Goal: Information Seeking & Learning: Learn about a topic

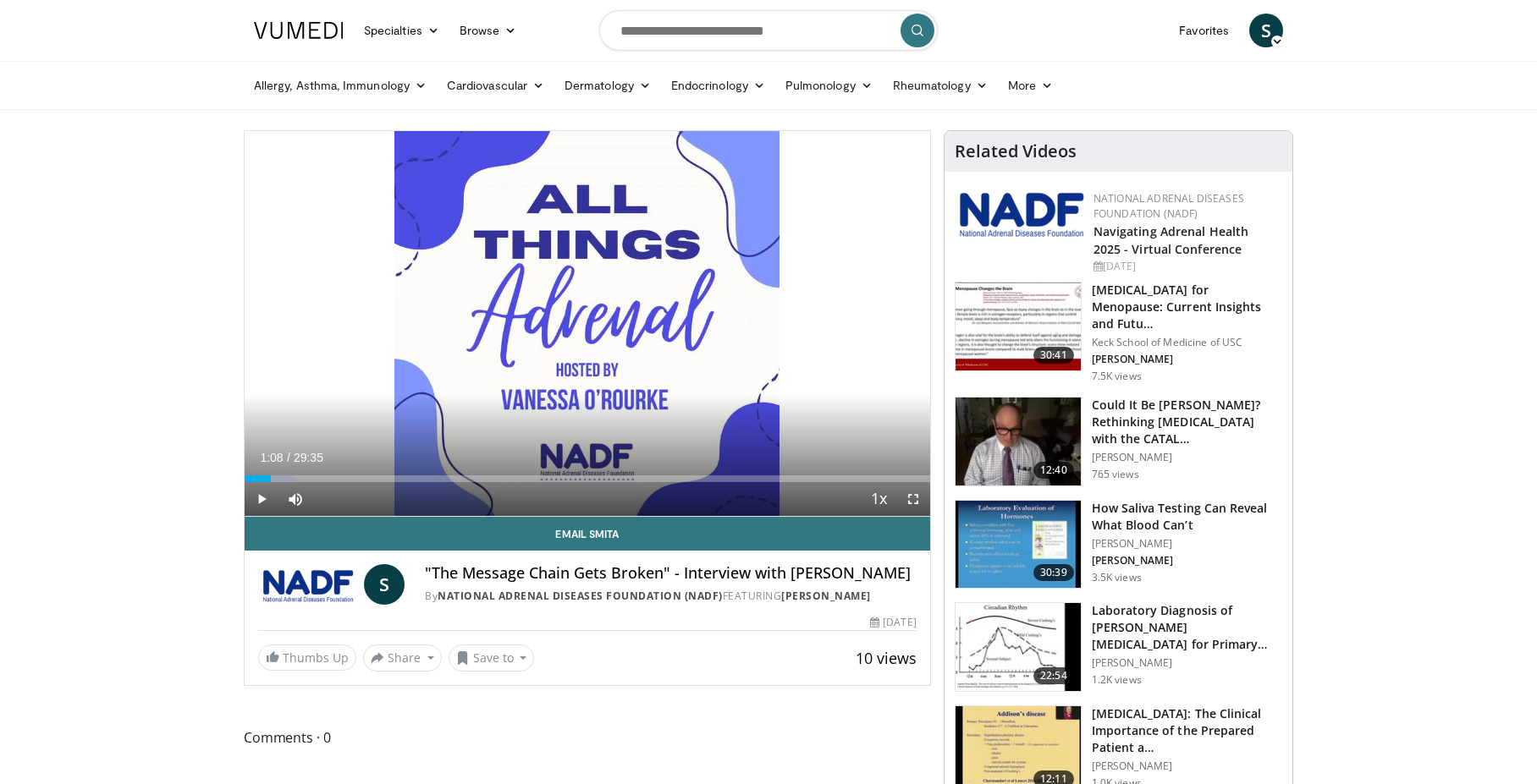
scroll to position [84, 0]
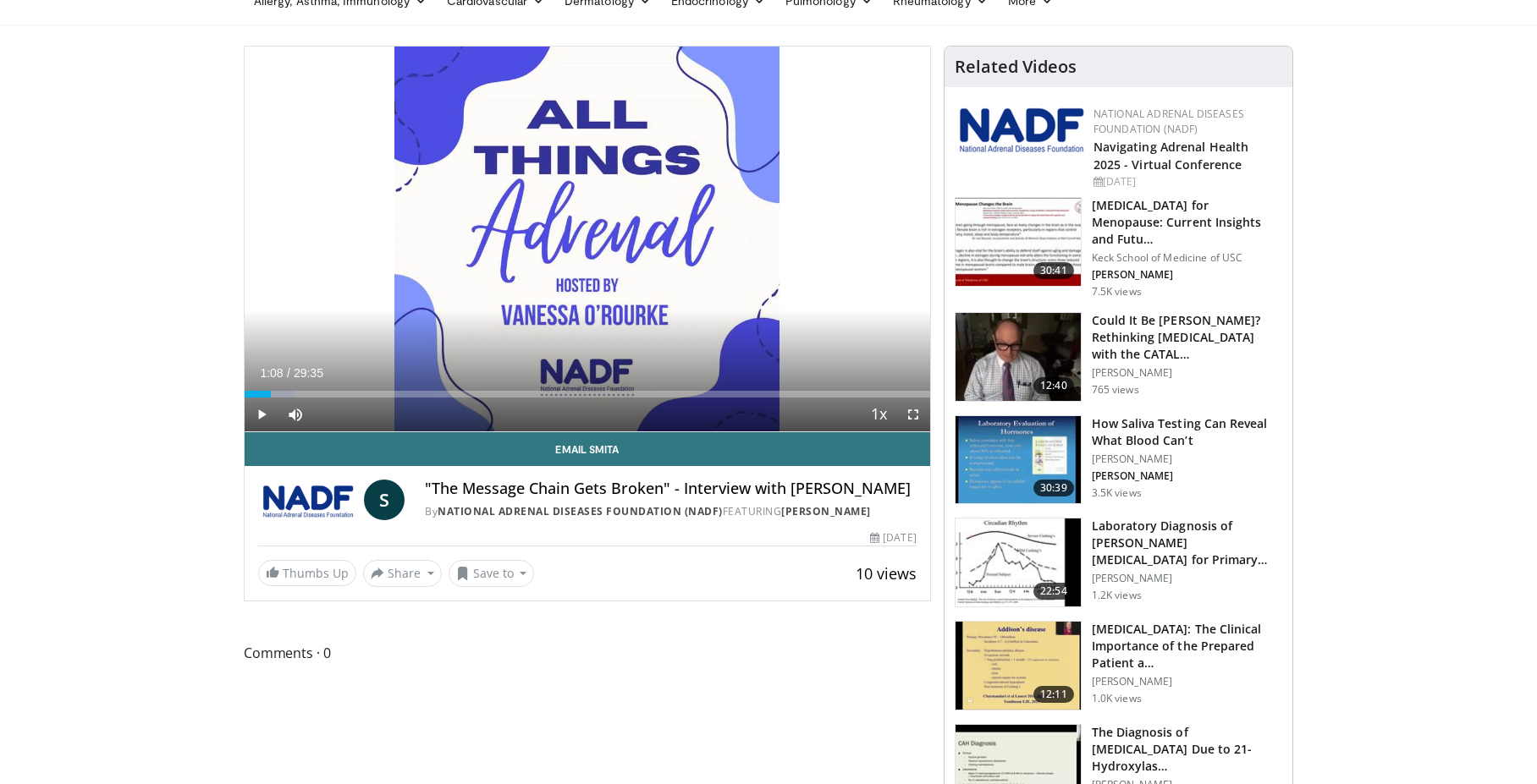
click at [262, 414] on span "Video Player" at bounding box center [261, 414] width 34 height 33
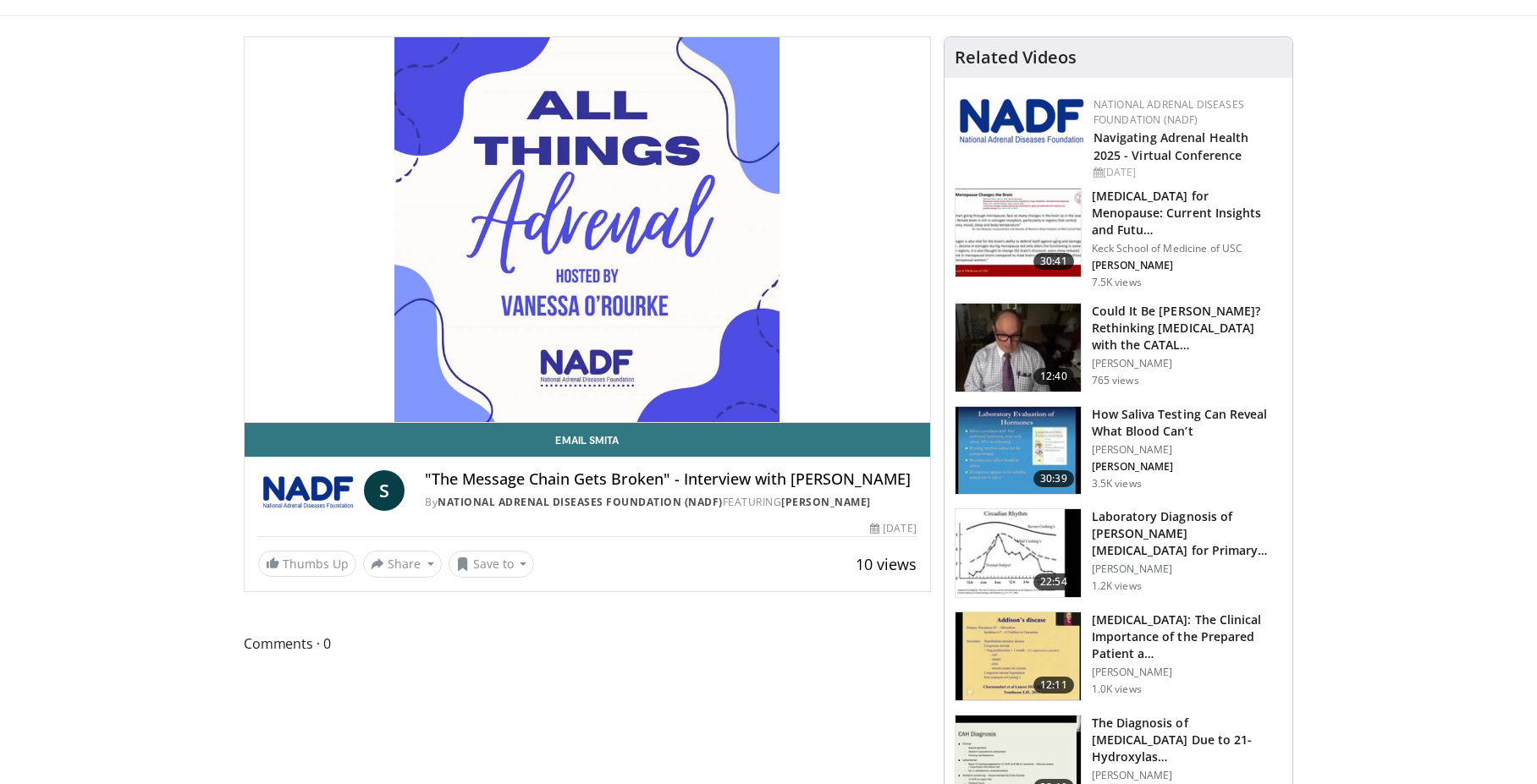
scroll to position [102, 0]
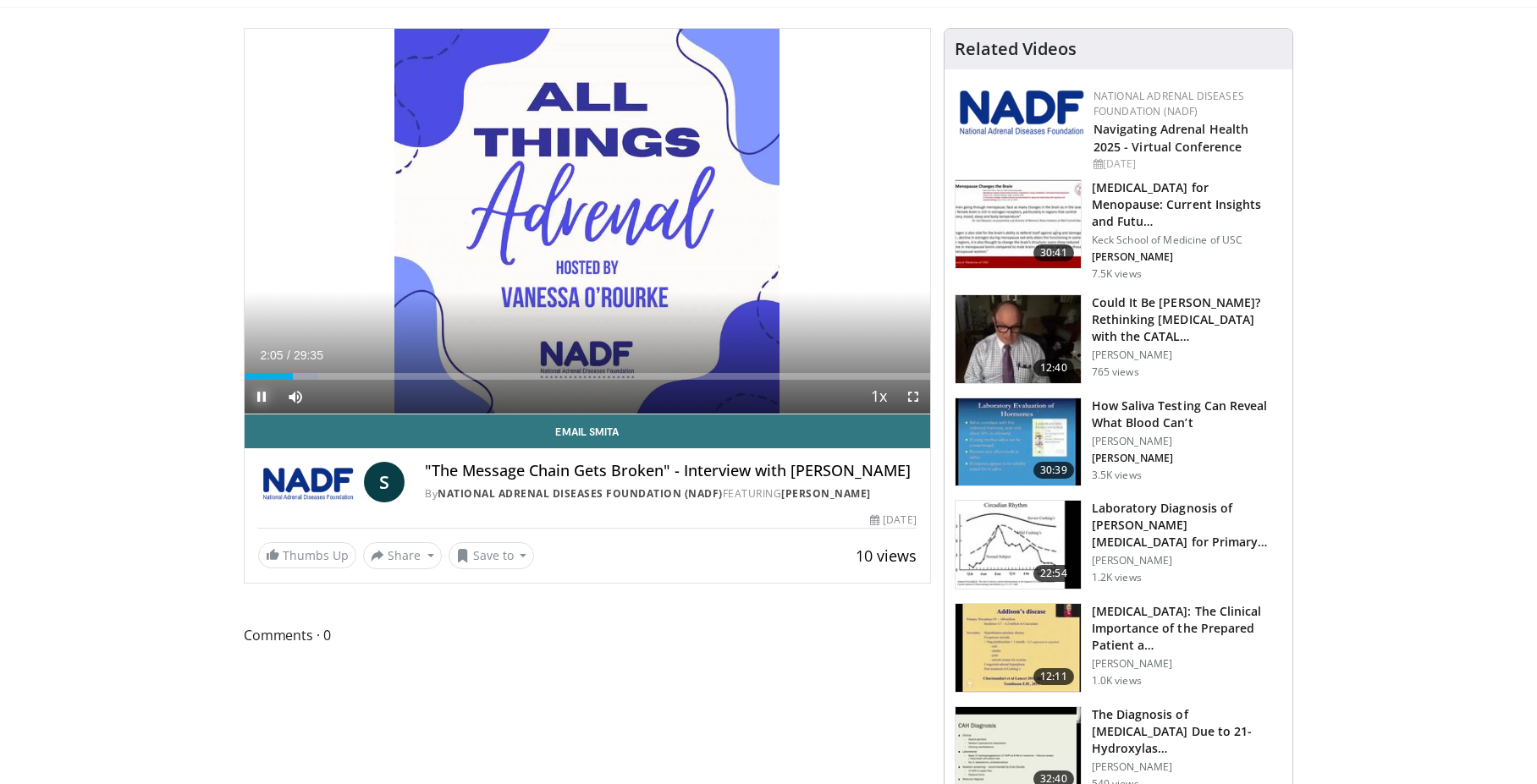
click at [261, 395] on span "Video Player" at bounding box center [261, 396] width 34 height 33
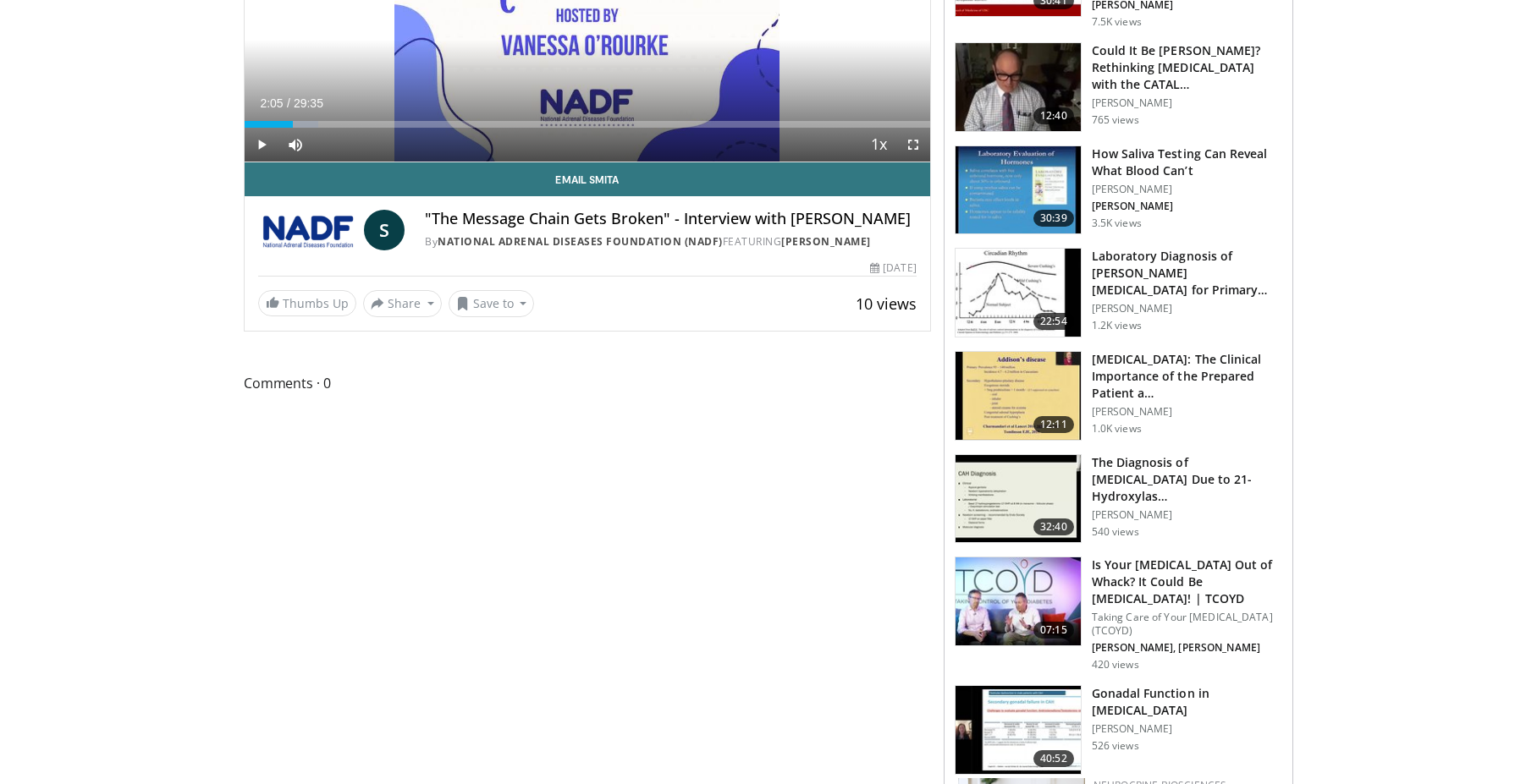
scroll to position [0, 0]
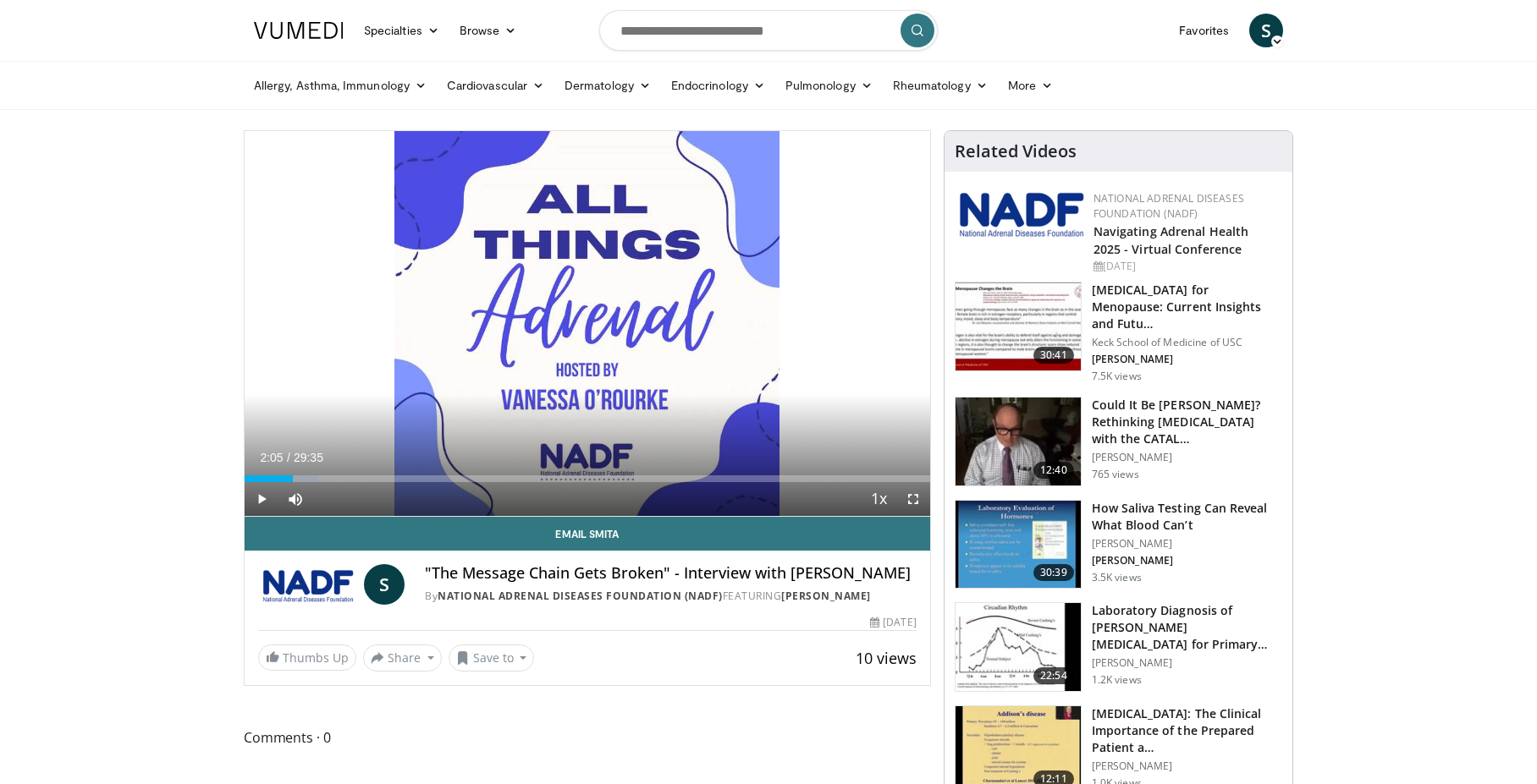
click at [801, 33] on input "Search topics, interventions" at bounding box center [768, 30] width 339 height 41
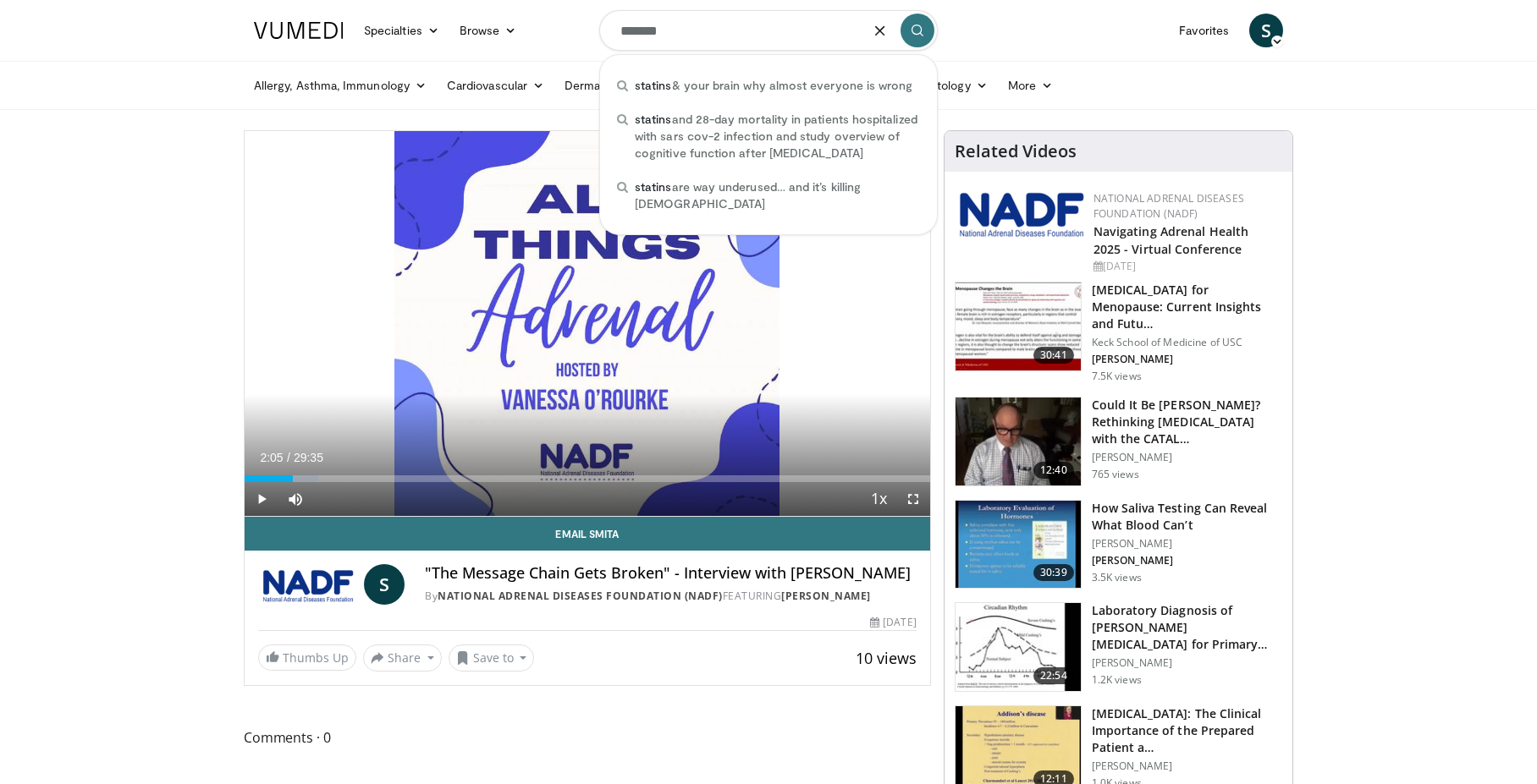
type input "*******"
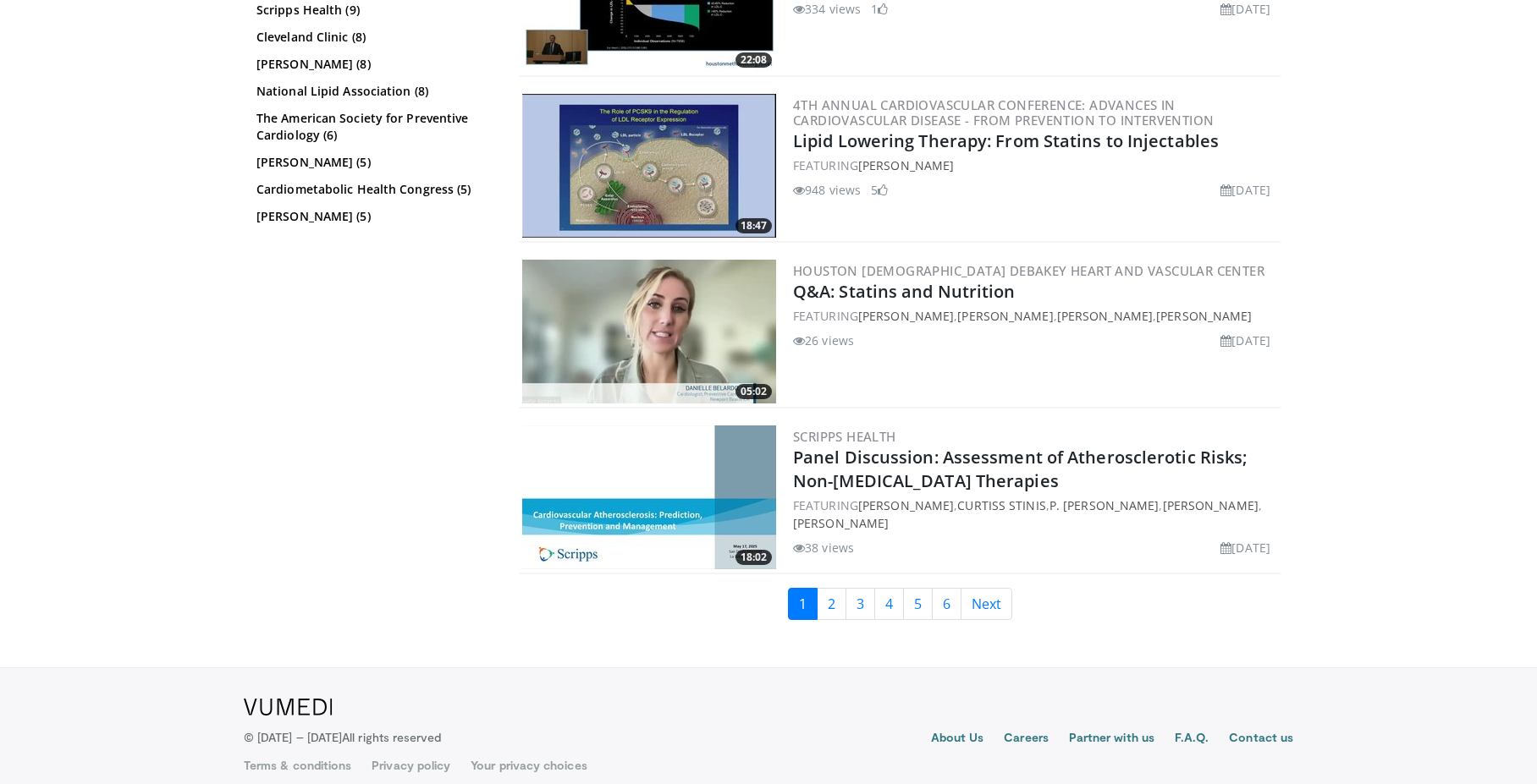
scroll to position [3927, 0]
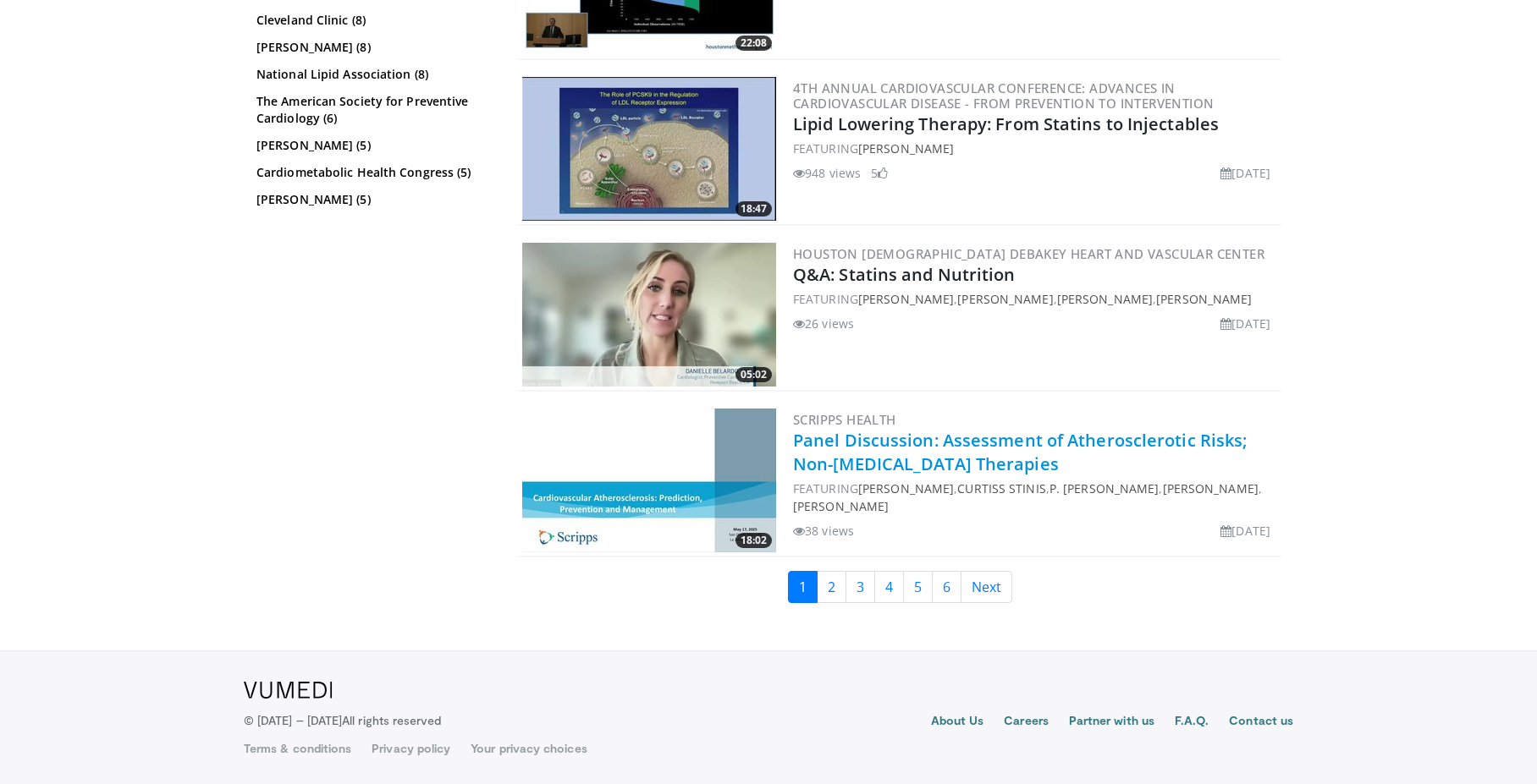
click at [983, 443] on link "Panel Discussion: Assessment of Atherosclerotic Risks; Non-Statin Therapies" at bounding box center [1019, 452] width 454 height 46
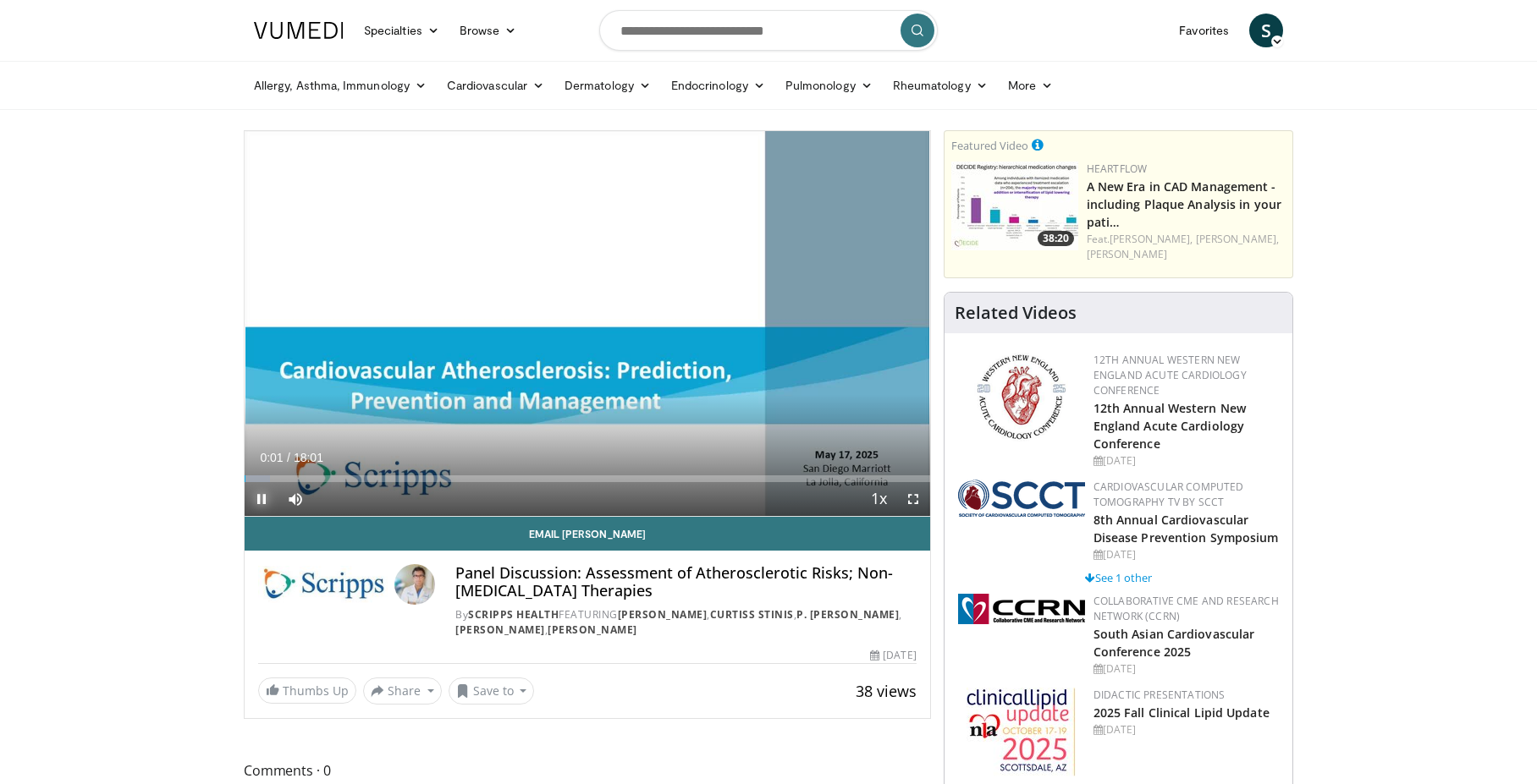
click at [263, 496] on span "Video Player" at bounding box center [261, 499] width 34 height 33
click at [257, 498] on span "Video Player" at bounding box center [261, 499] width 34 height 33
click at [341, 498] on div "53%" at bounding box center [340, 498] width 48 height 6
click at [343, 499] on div "Volume Level" at bounding box center [330, 498] width 27 height 6
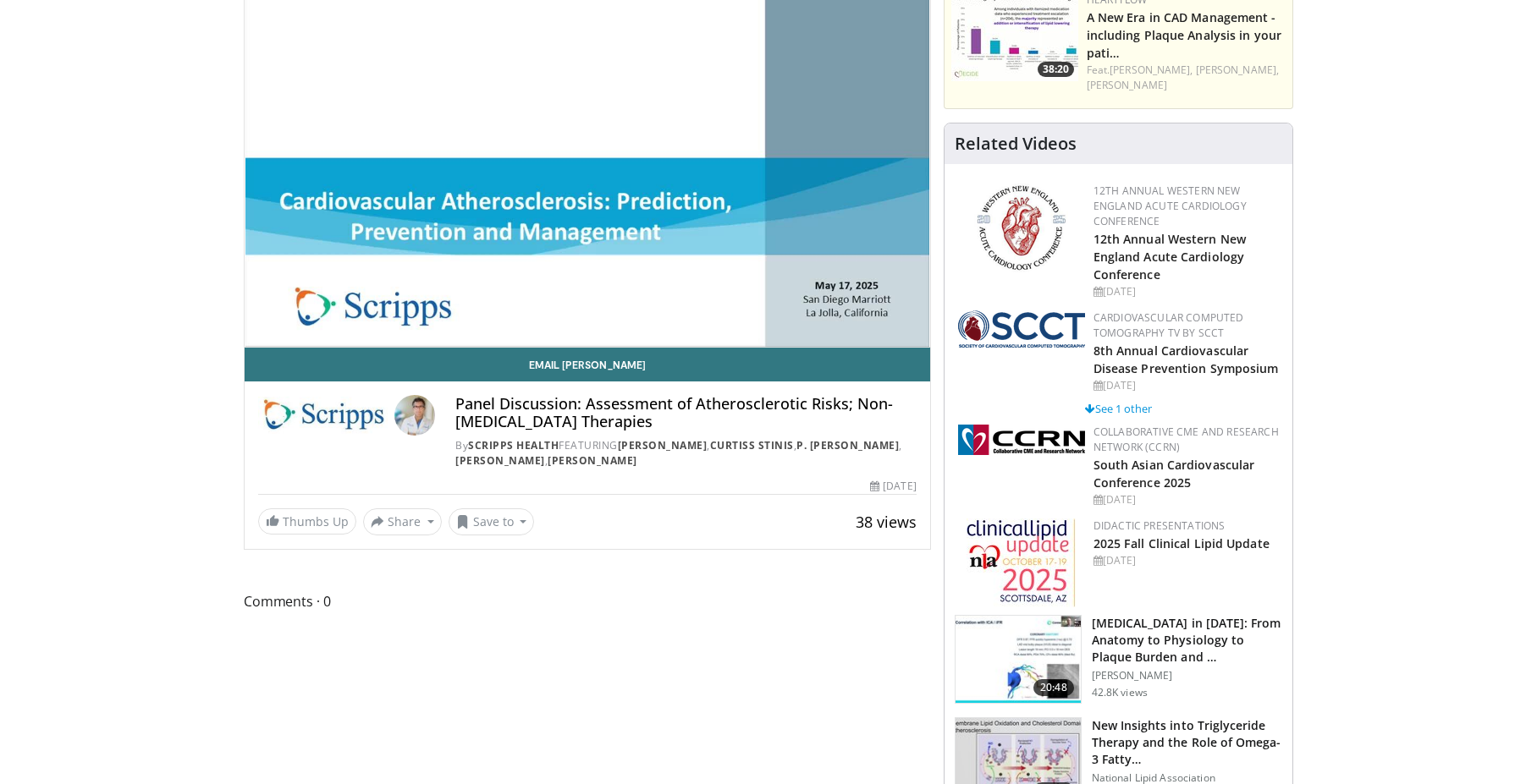
scroll to position [84, 0]
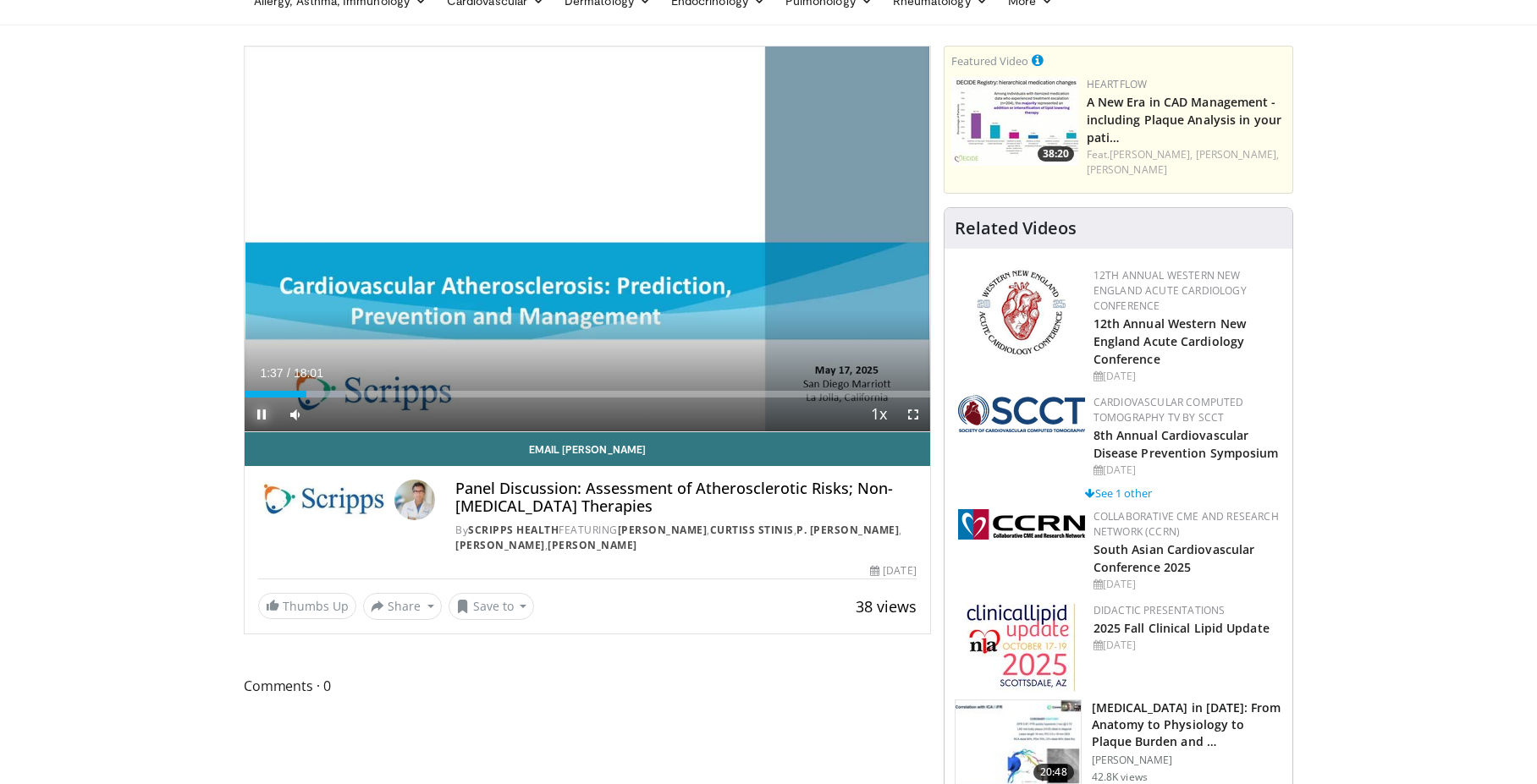
click at [258, 411] on span "Video Player" at bounding box center [261, 414] width 34 height 33
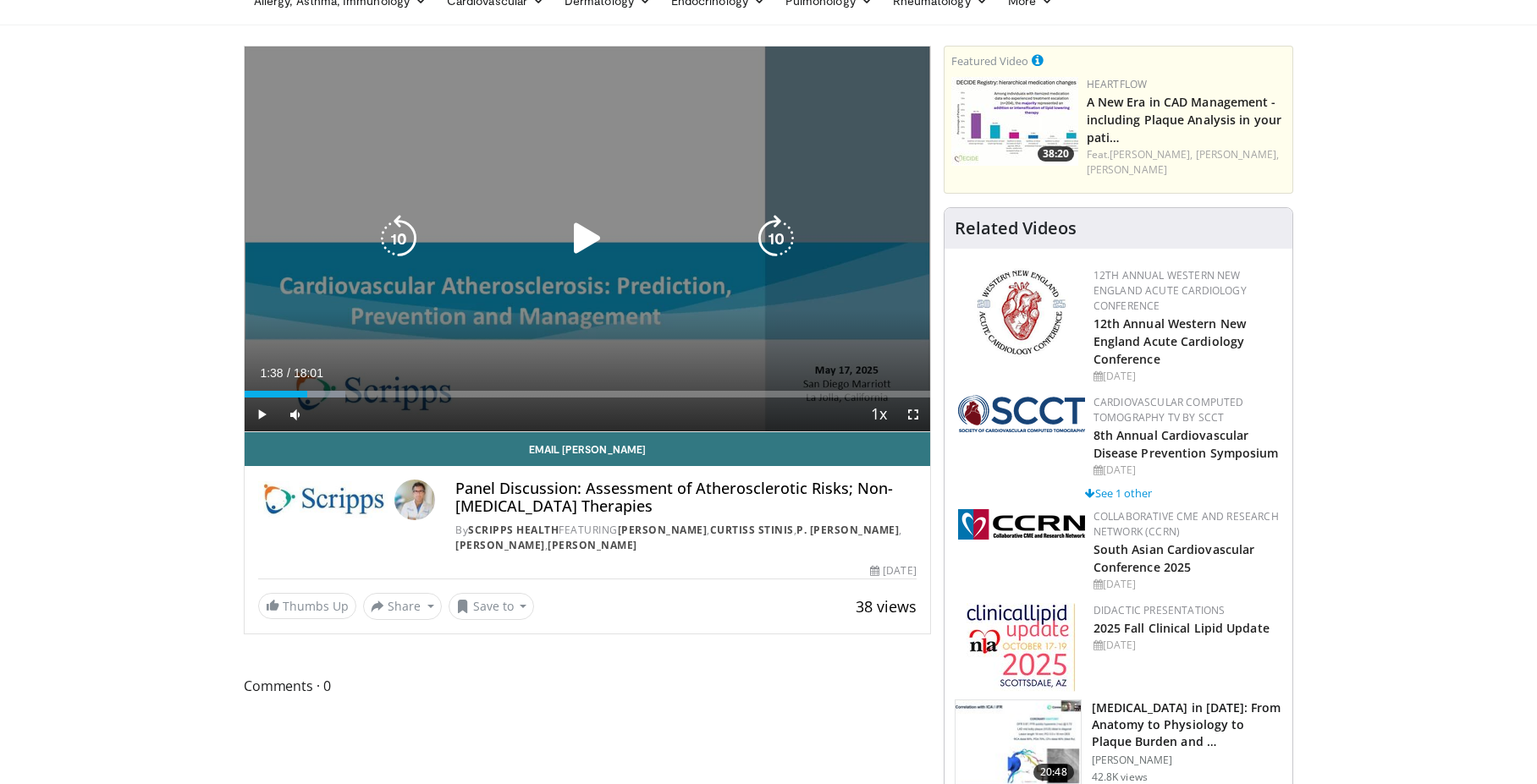
click at [579, 239] on icon "Video Player" at bounding box center [587, 238] width 47 height 47
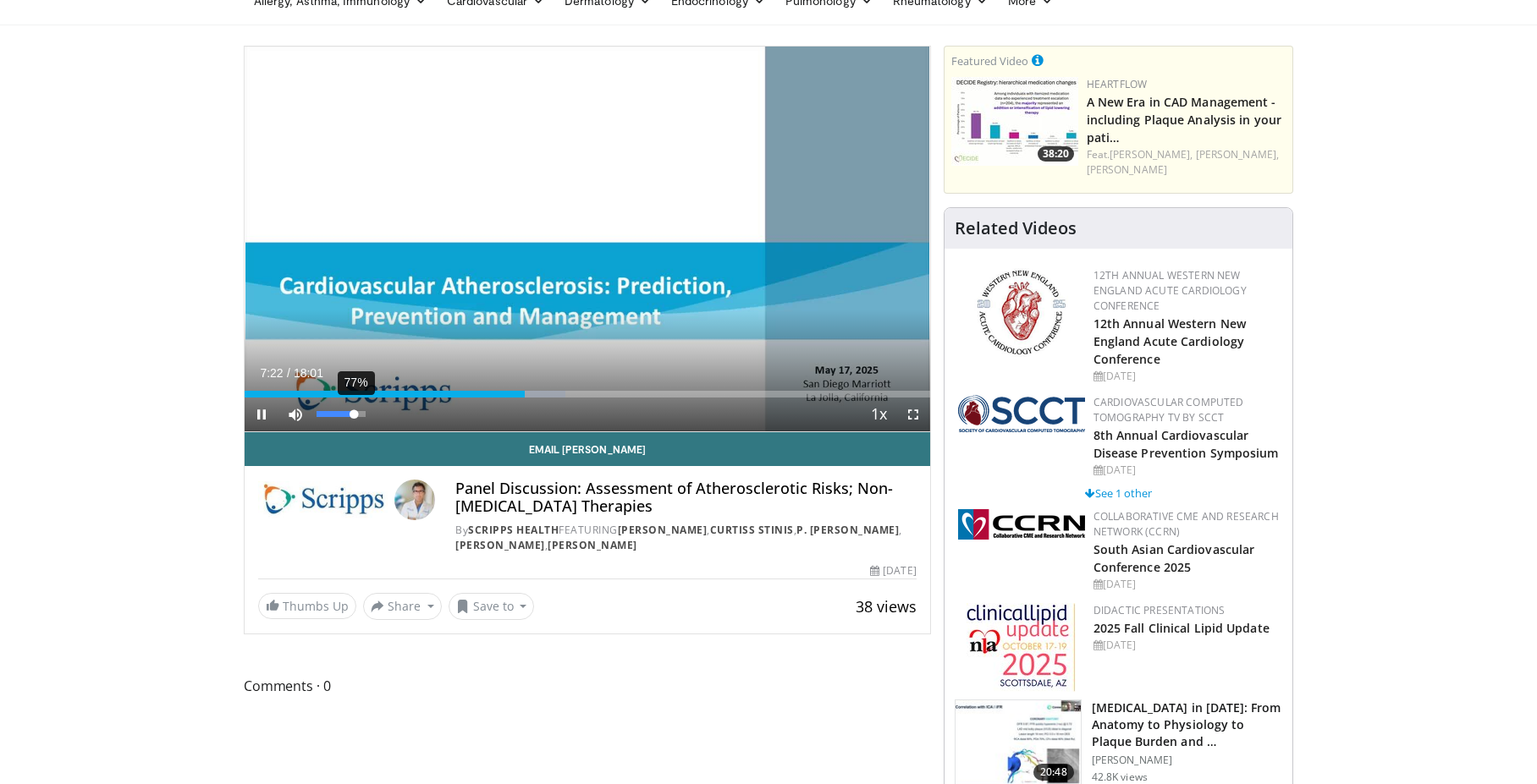
drag, startPoint x: 342, startPoint y: 416, endPoint x: 354, endPoint y: 416, distance: 12.0
click at [354, 416] on div "Volume Level" at bounding box center [334, 414] width 37 height 6
click at [356, 416] on div "Volume Level" at bounding box center [336, 414] width 40 height 6
click at [349, 503] on img at bounding box center [322, 500] width 130 height 41
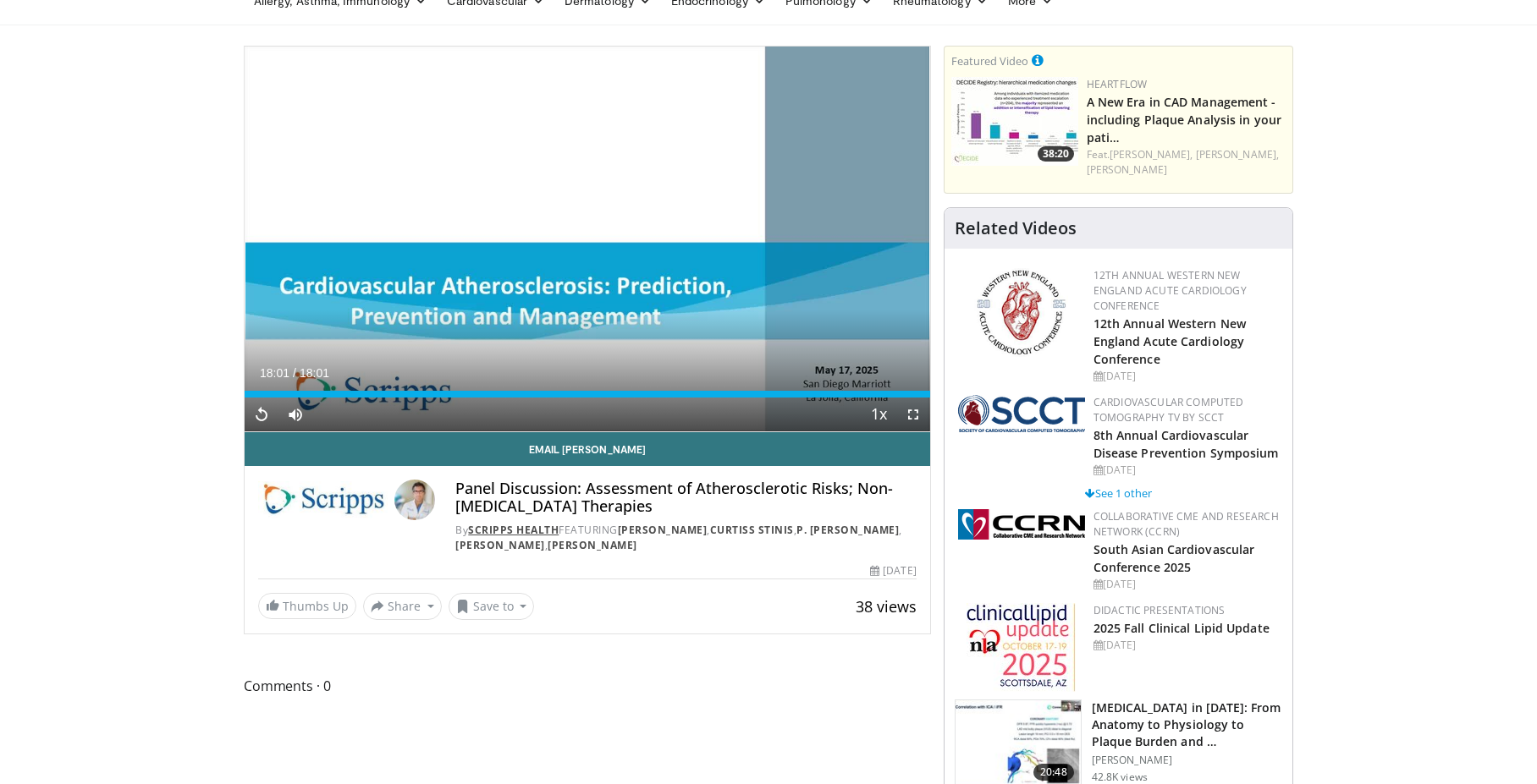
click at [495, 528] on link "Scripps Health" at bounding box center [514, 530] width 91 height 14
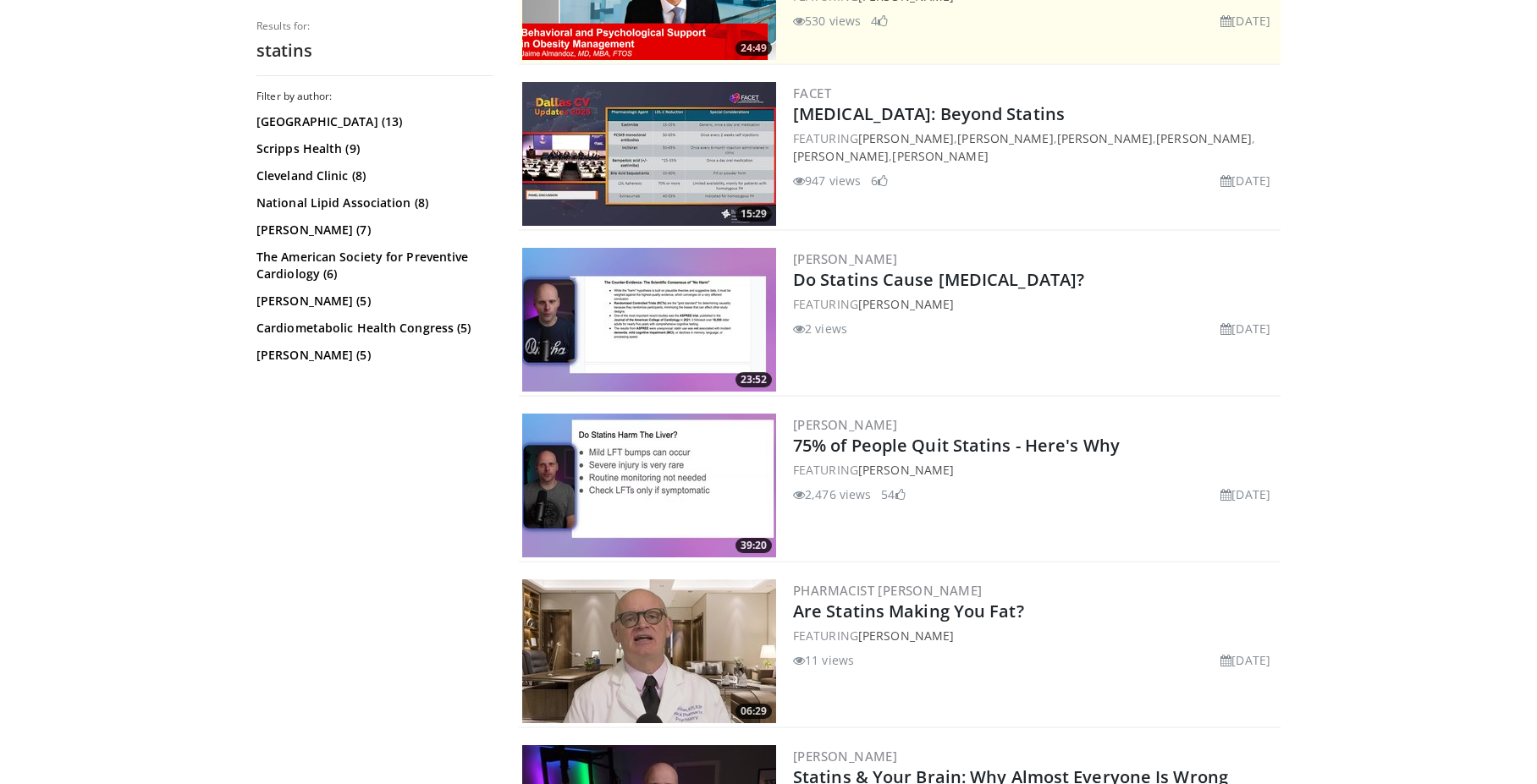
scroll to position [375, 0]
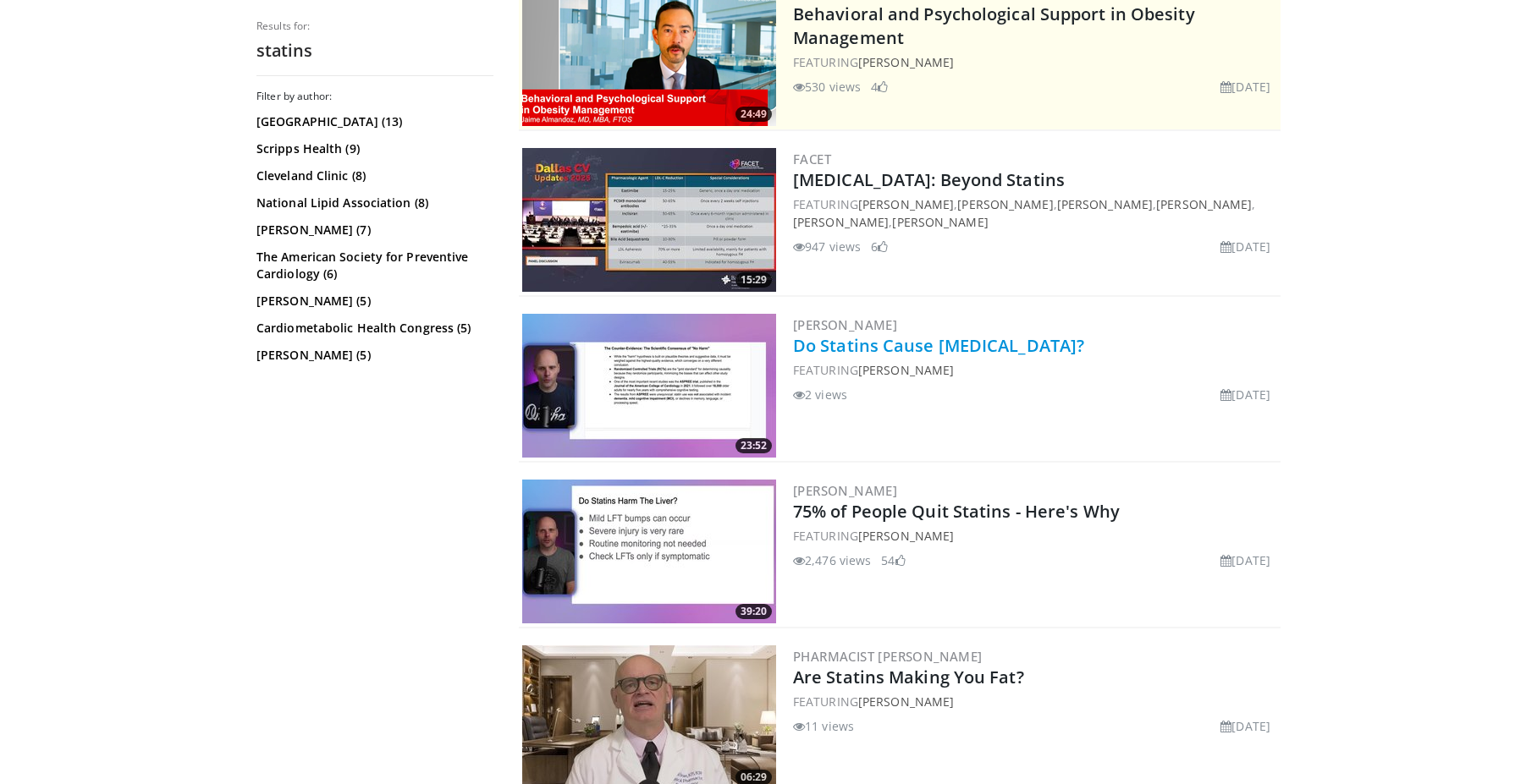
click at [889, 347] on link "Do Statins Cause Dementia?" at bounding box center [937, 345] width 291 height 23
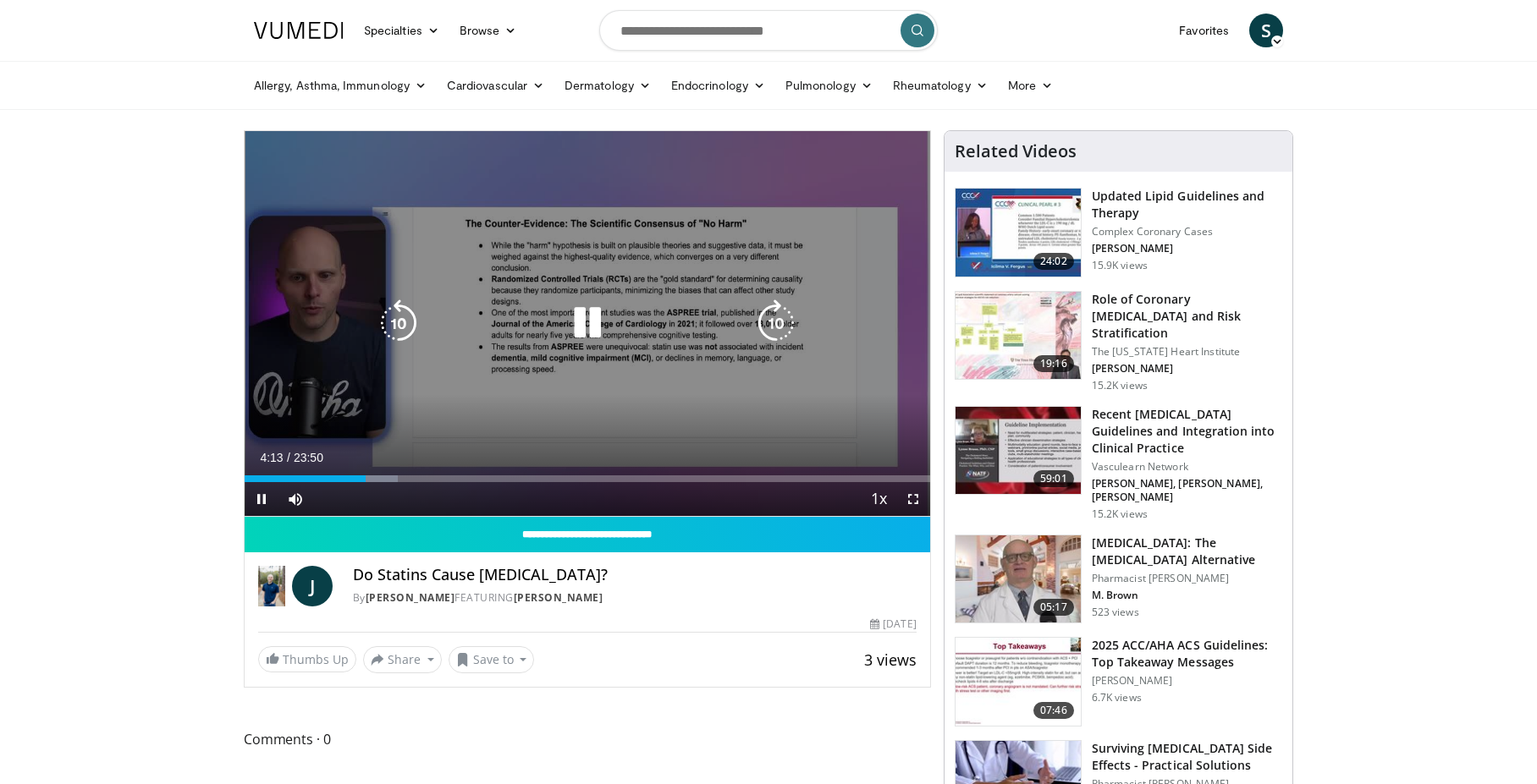
click at [592, 330] on icon "Video Player" at bounding box center [587, 323] width 47 height 47
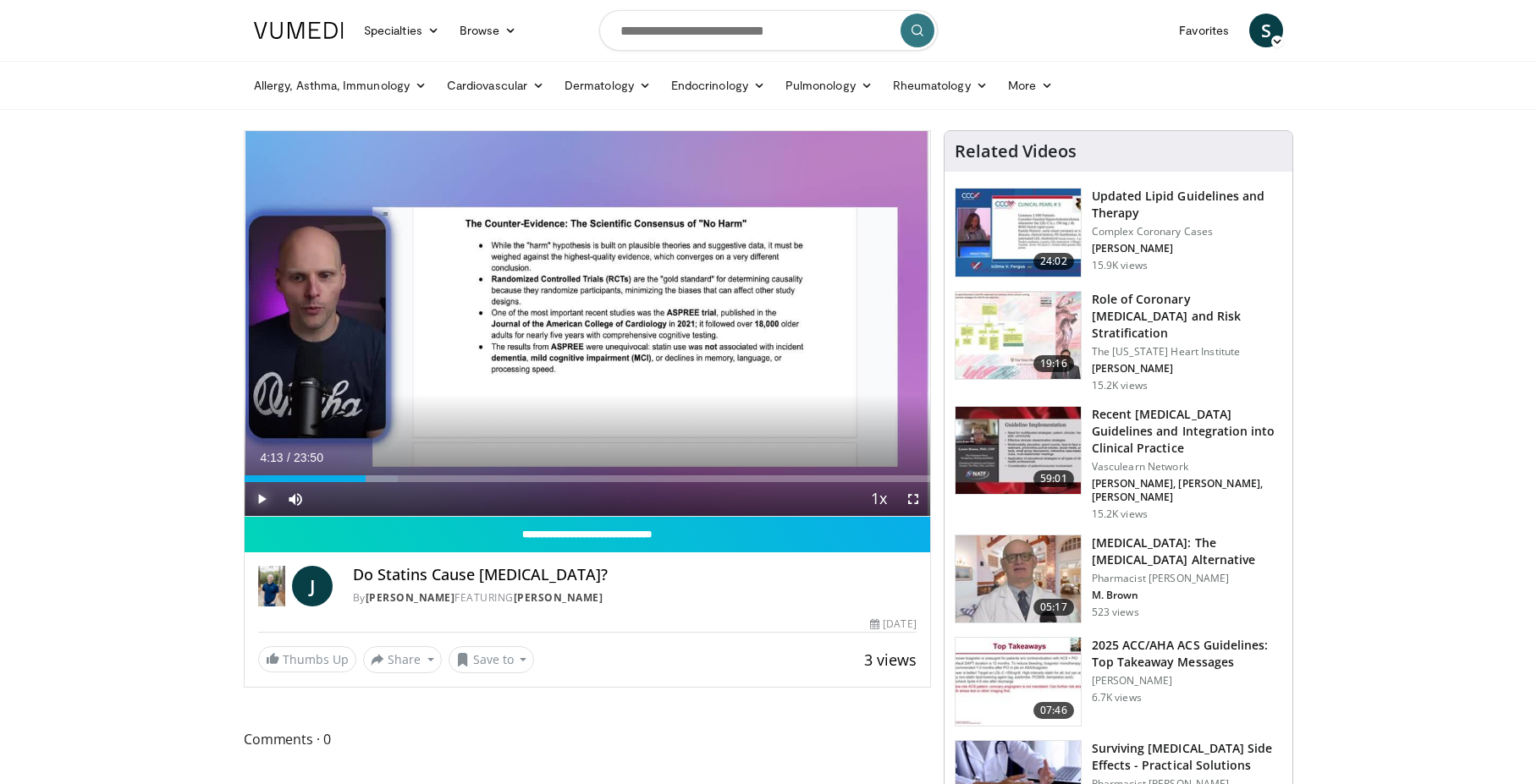
click at [258, 496] on span "Video Player" at bounding box center [261, 499] width 34 height 33
click at [363, 500] on div "Volume Level" at bounding box center [339, 498] width 46 height 6
click at [909, 501] on span "Video Player" at bounding box center [912, 499] width 34 height 33
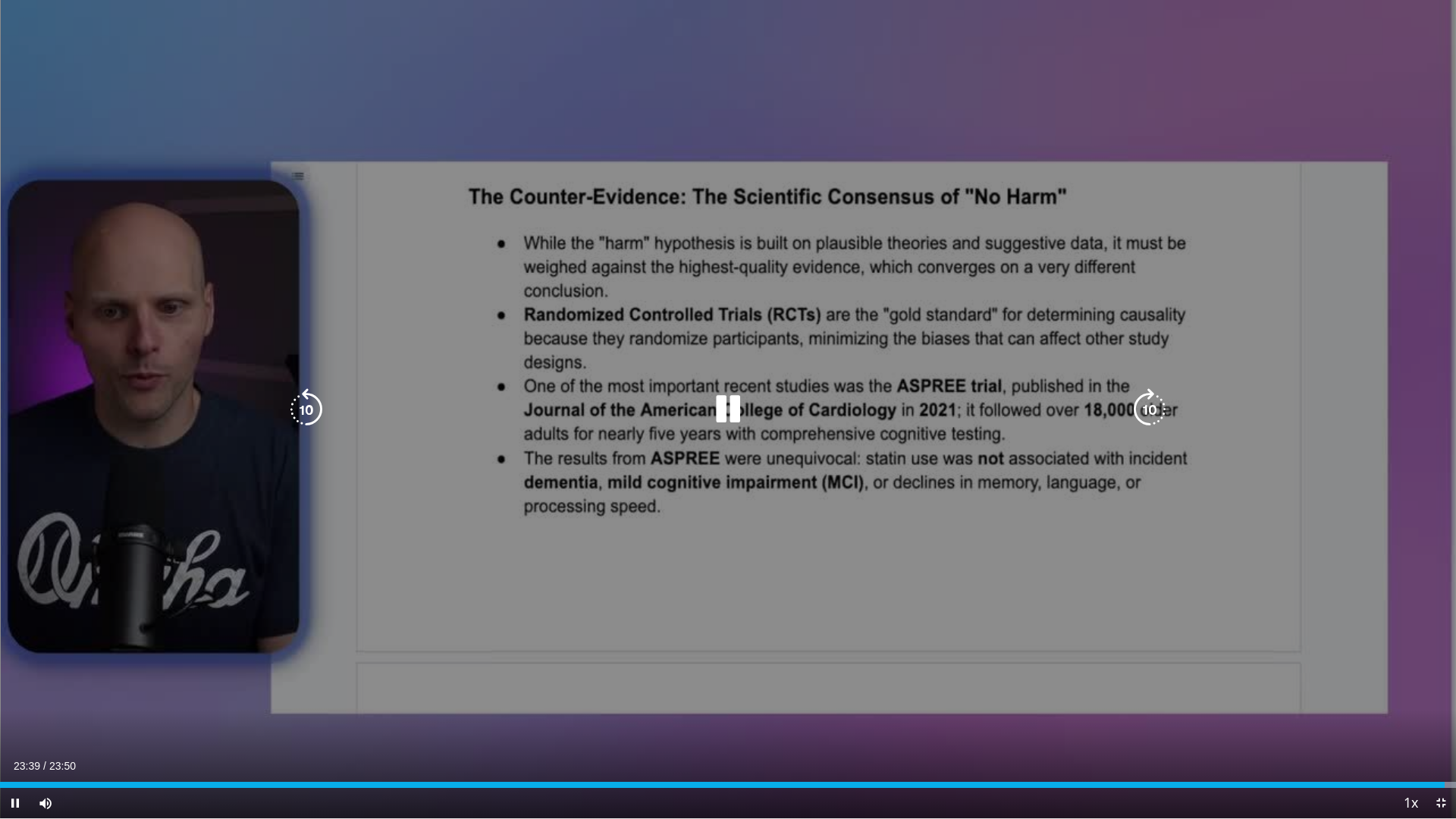
drag, startPoint x: 1122, startPoint y: 579, endPoint x: 1148, endPoint y: 567, distance: 28.6
click at [1122, 579] on div "10 seconds Tap to unmute" at bounding box center [728, 409] width 1456 height 818
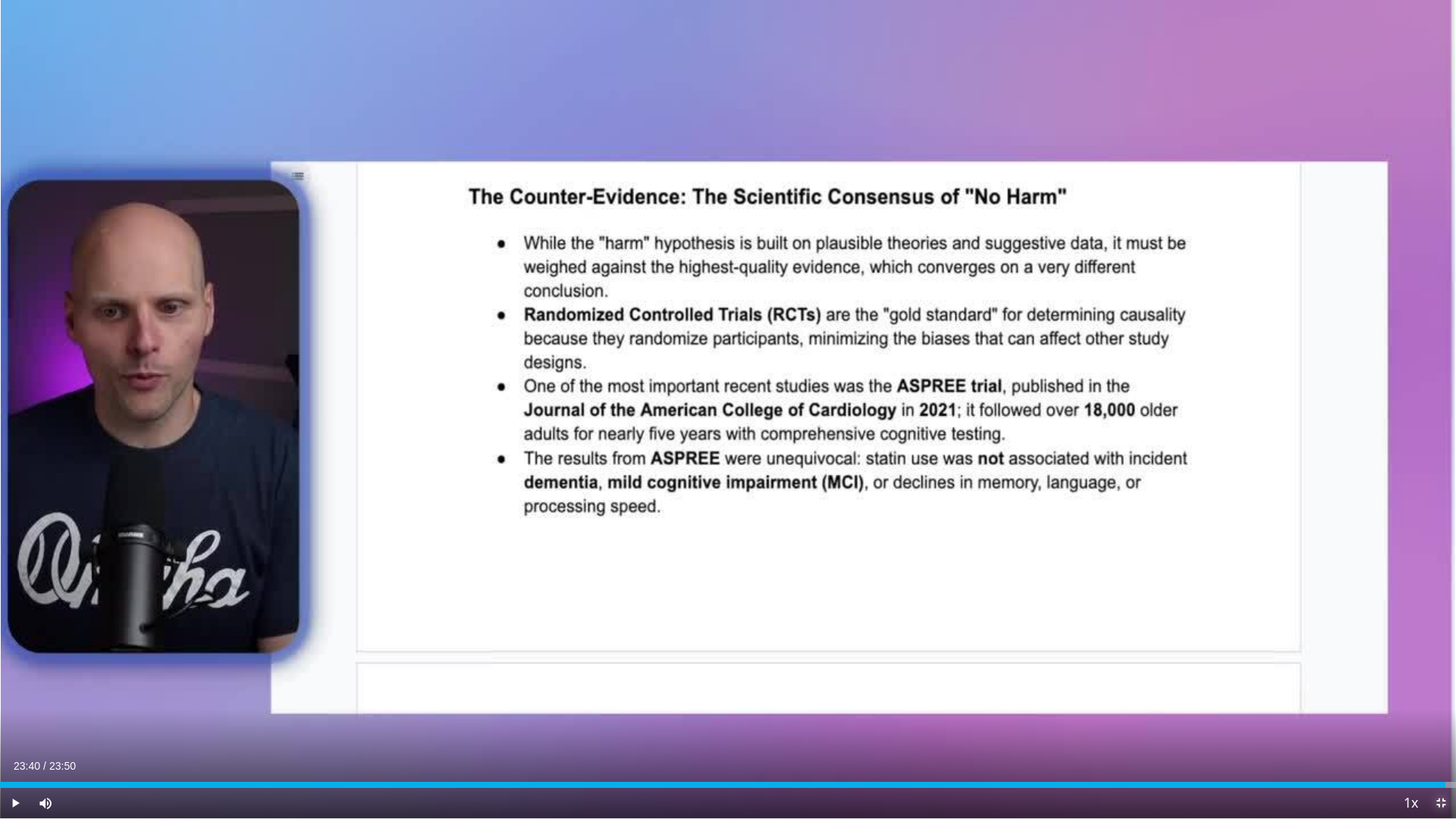
click at [1376, 702] on span "Video Player" at bounding box center [1440, 803] width 30 height 30
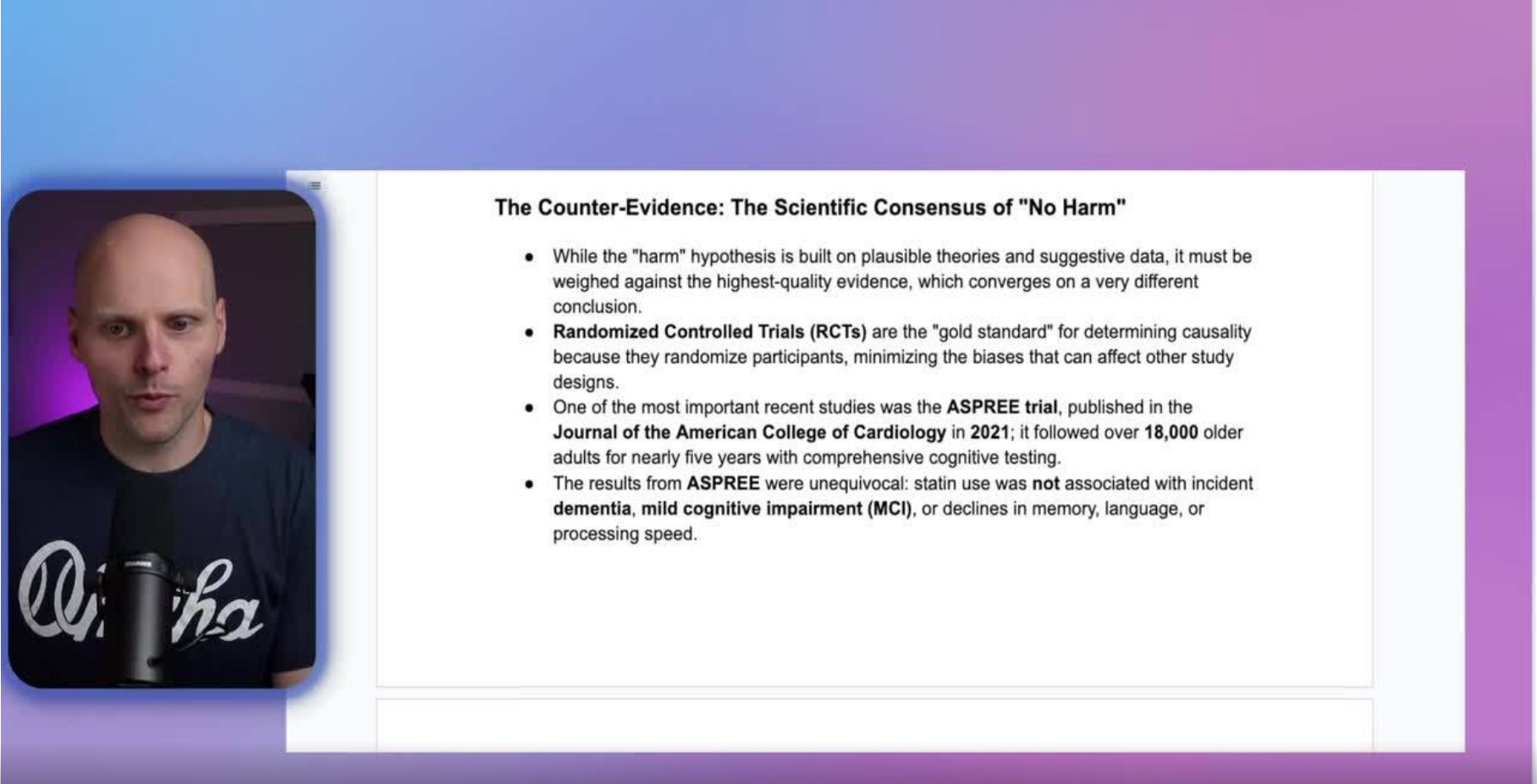
scroll to position [931, 0]
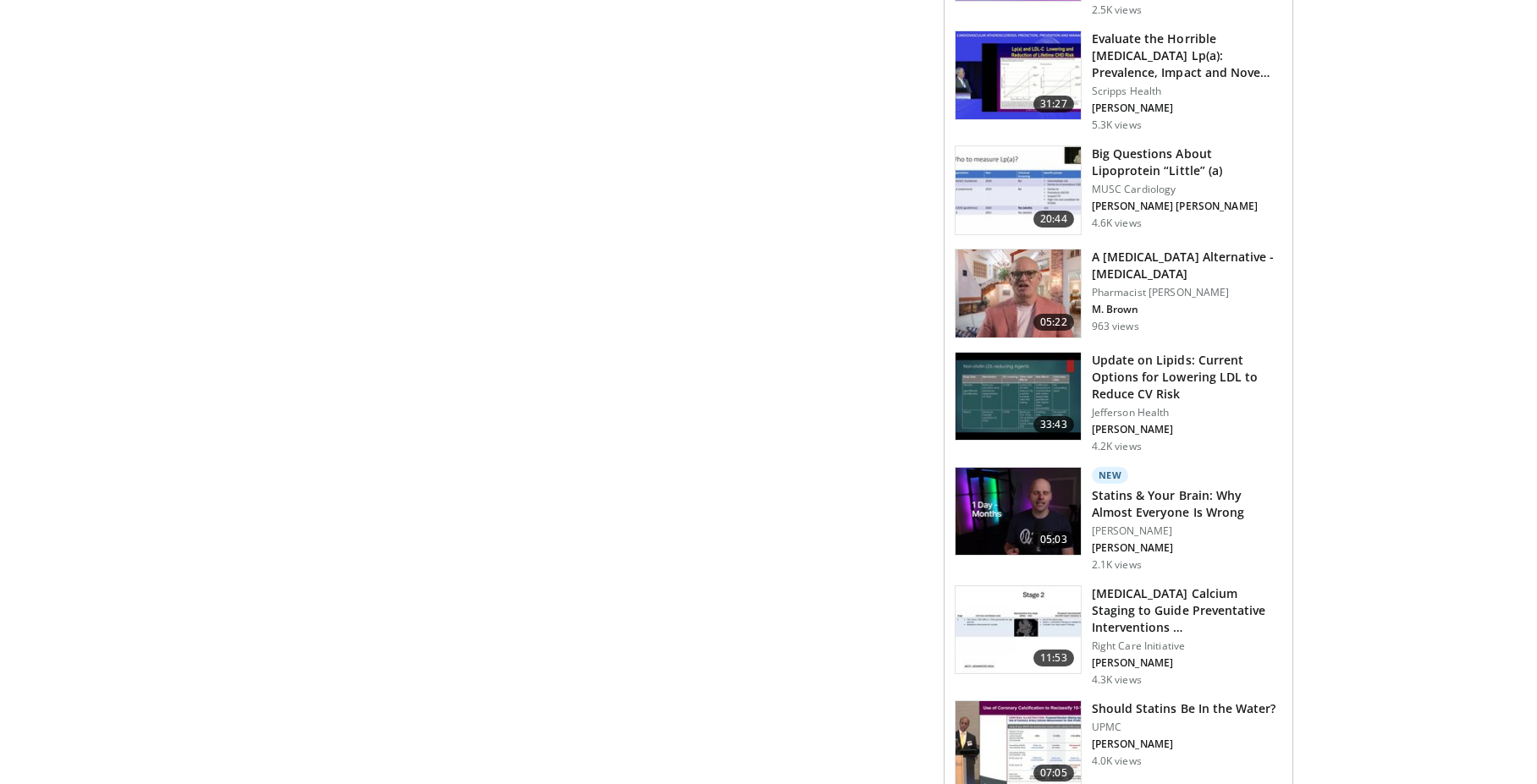
click at [1175, 487] on h3 "Statins & Your Brain: Why Almost Everyone Is Wrong" at bounding box center [1186, 503] width 190 height 33
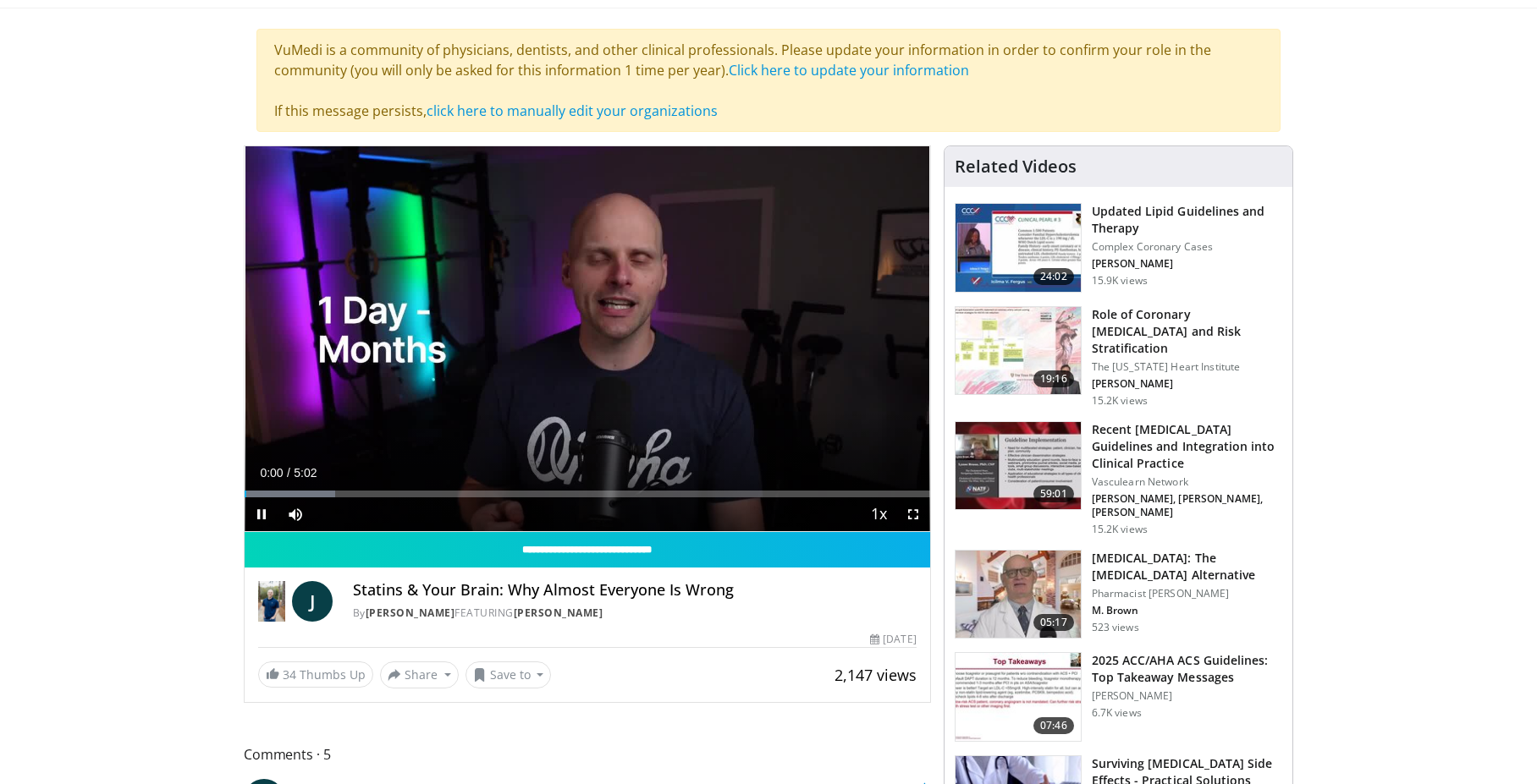
scroll to position [84, 0]
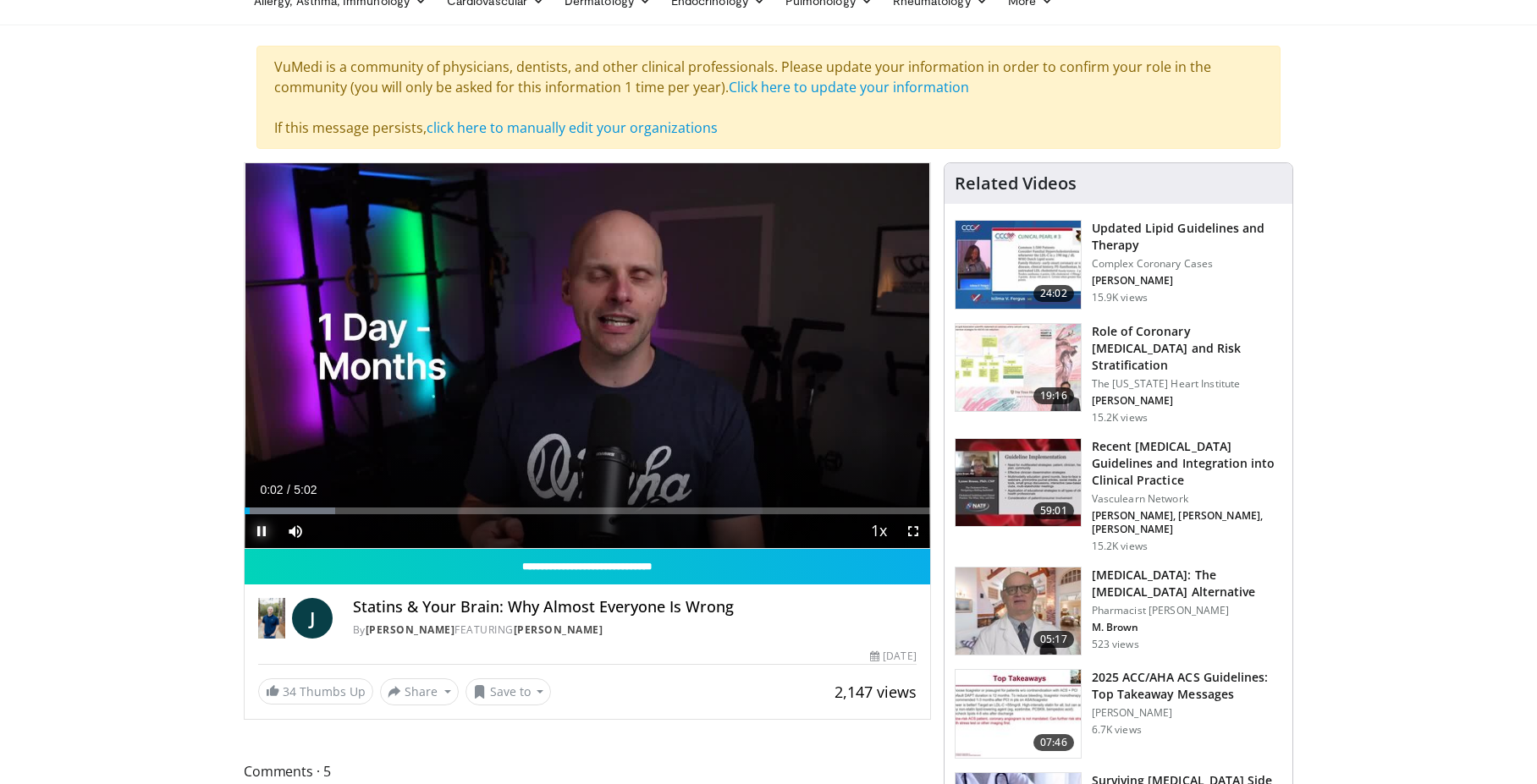
click at [257, 532] on span "Video Player" at bounding box center [261, 531] width 34 height 33
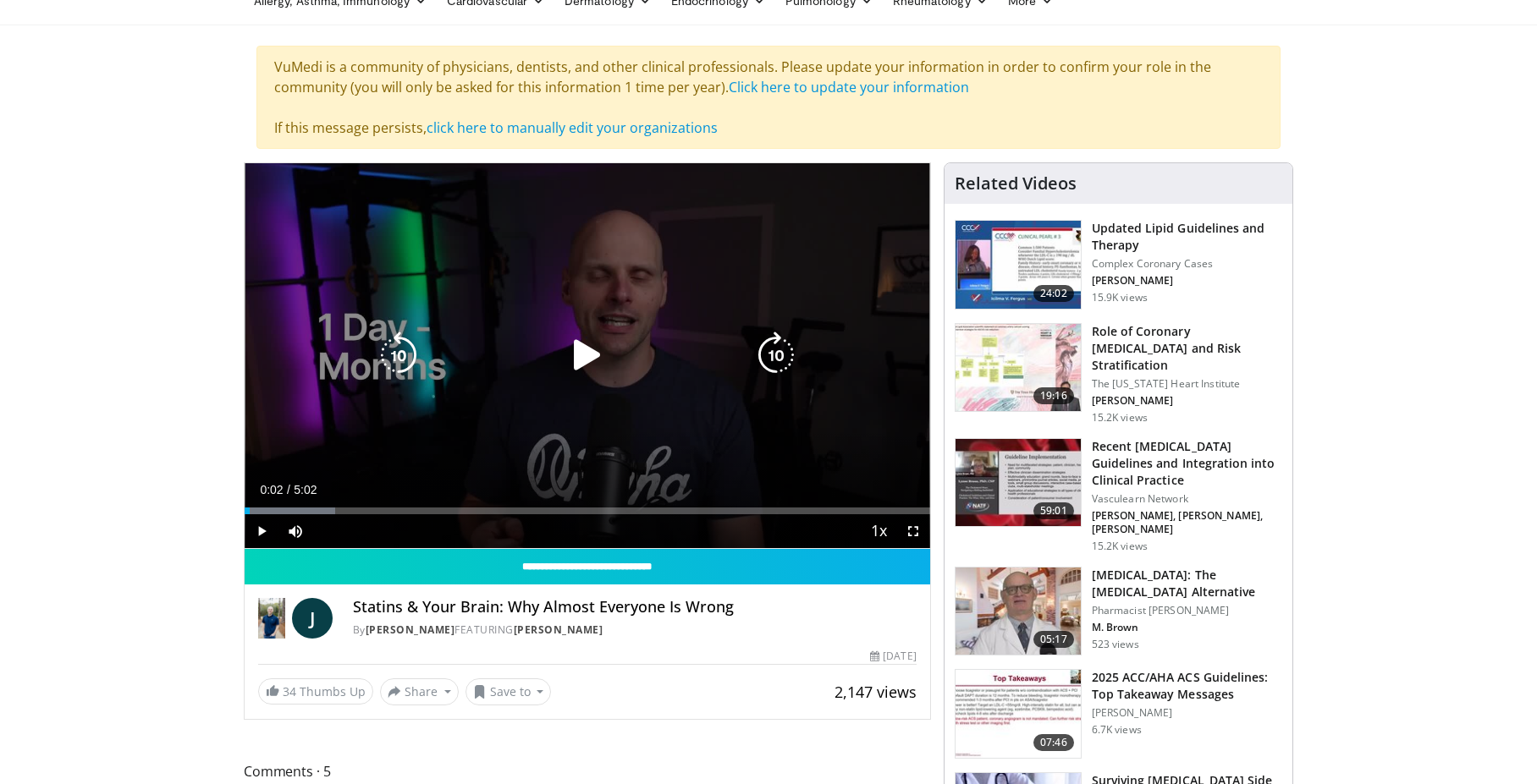
click at [570, 354] on icon "Video Player" at bounding box center [587, 355] width 47 height 47
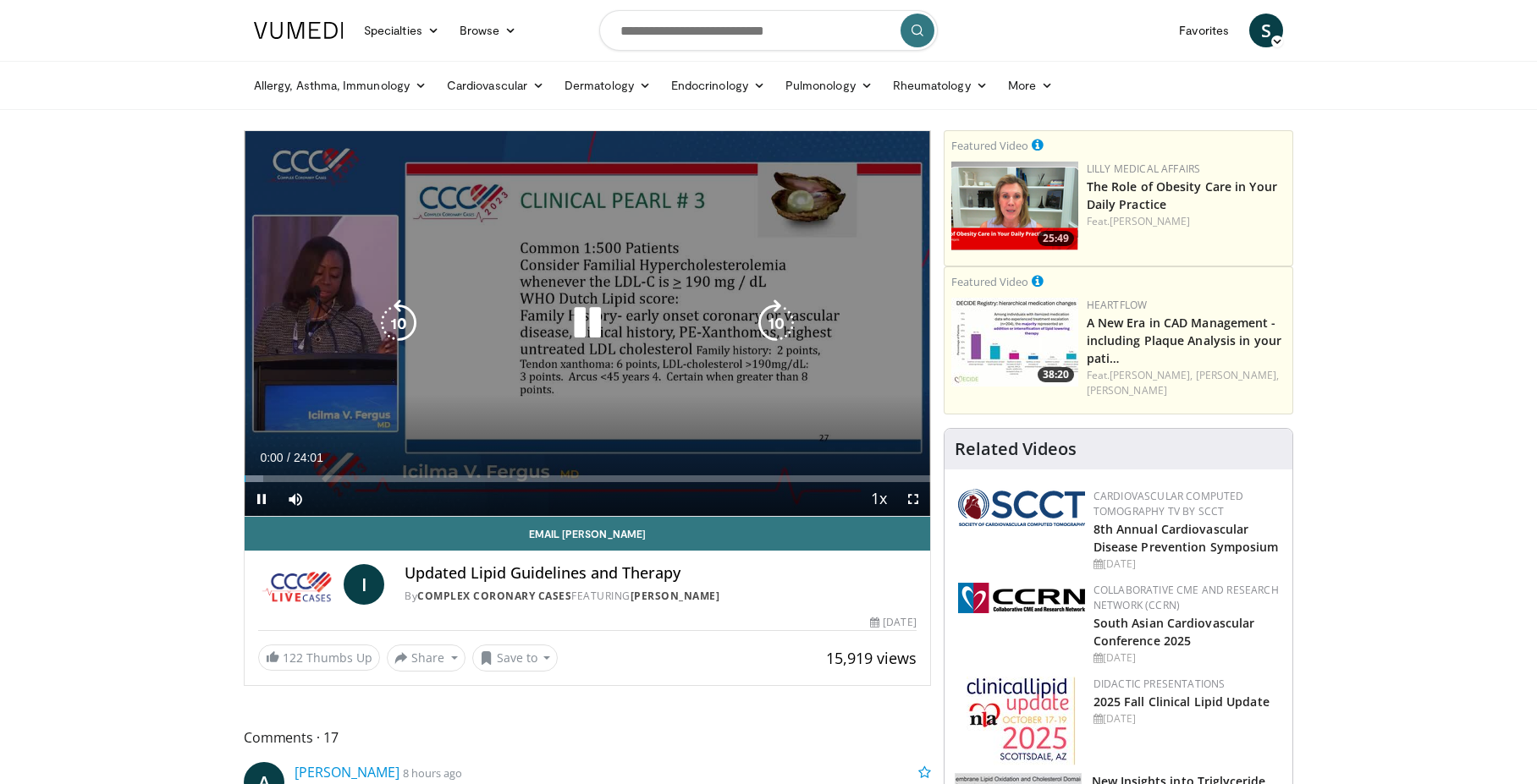
click at [582, 324] on icon "Video Player" at bounding box center [587, 323] width 47 height 47
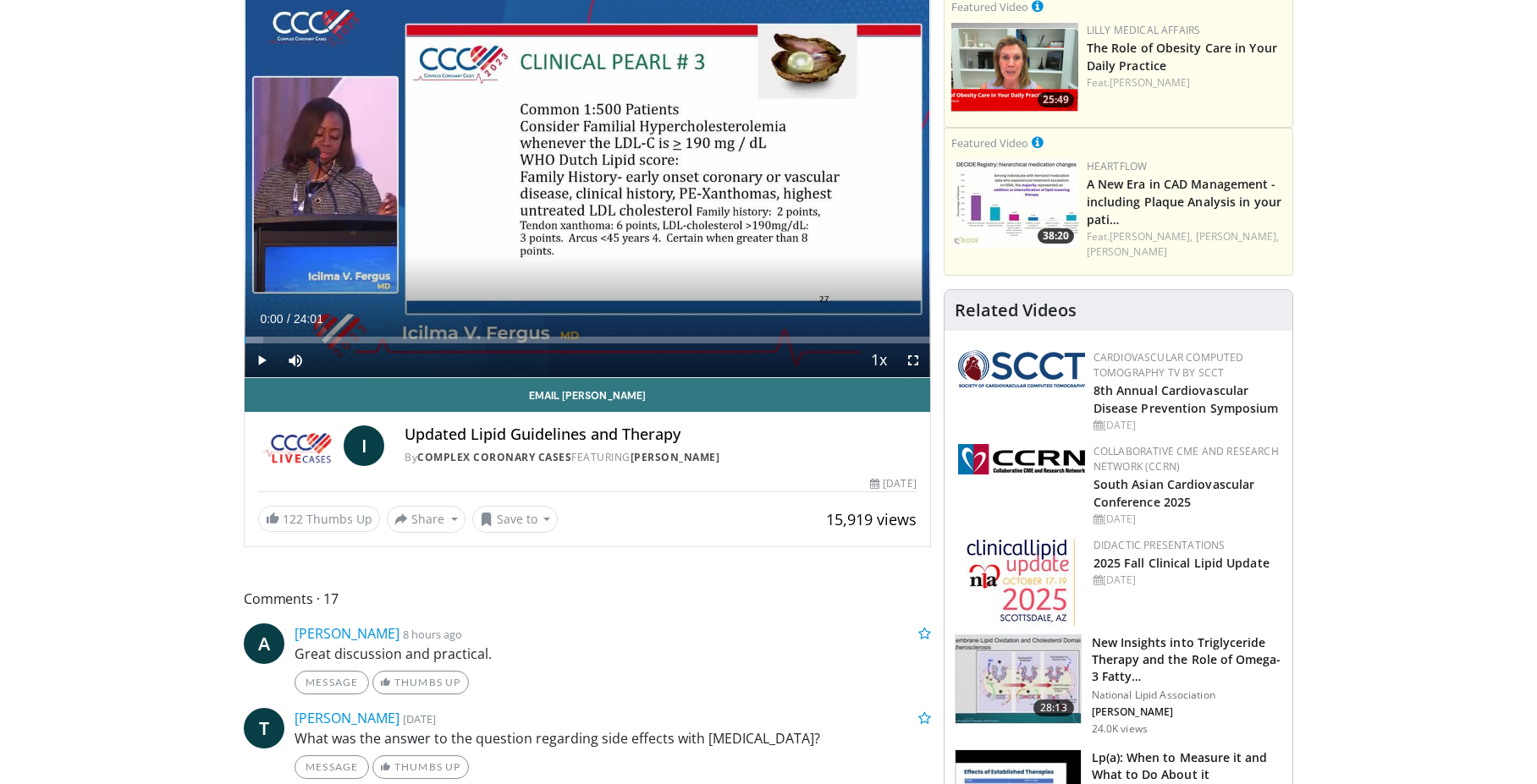
scroll to position [84, 0]
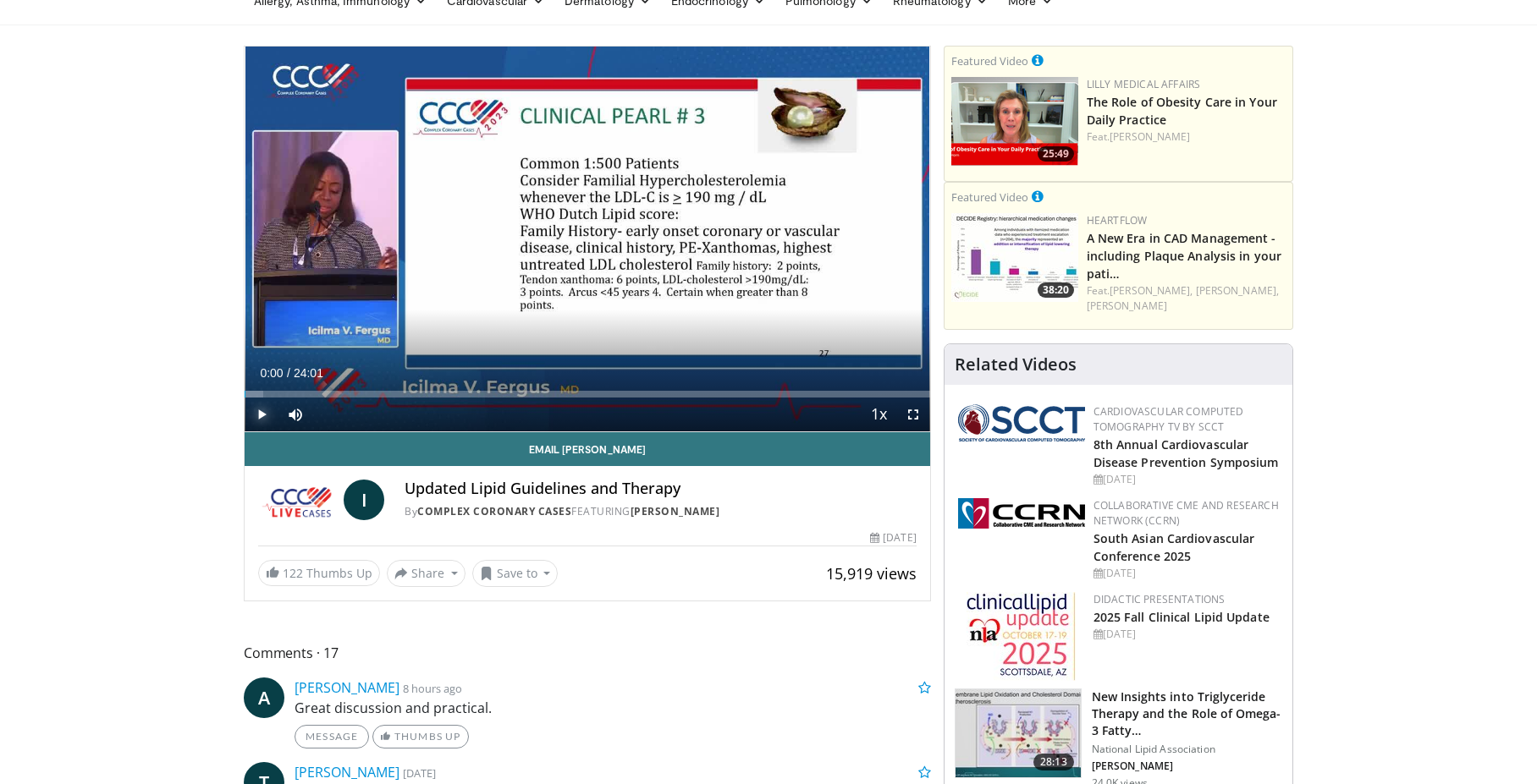
click at [260, 416] on span "Video Player" at bounding box center [261, 414] width 34 height 33
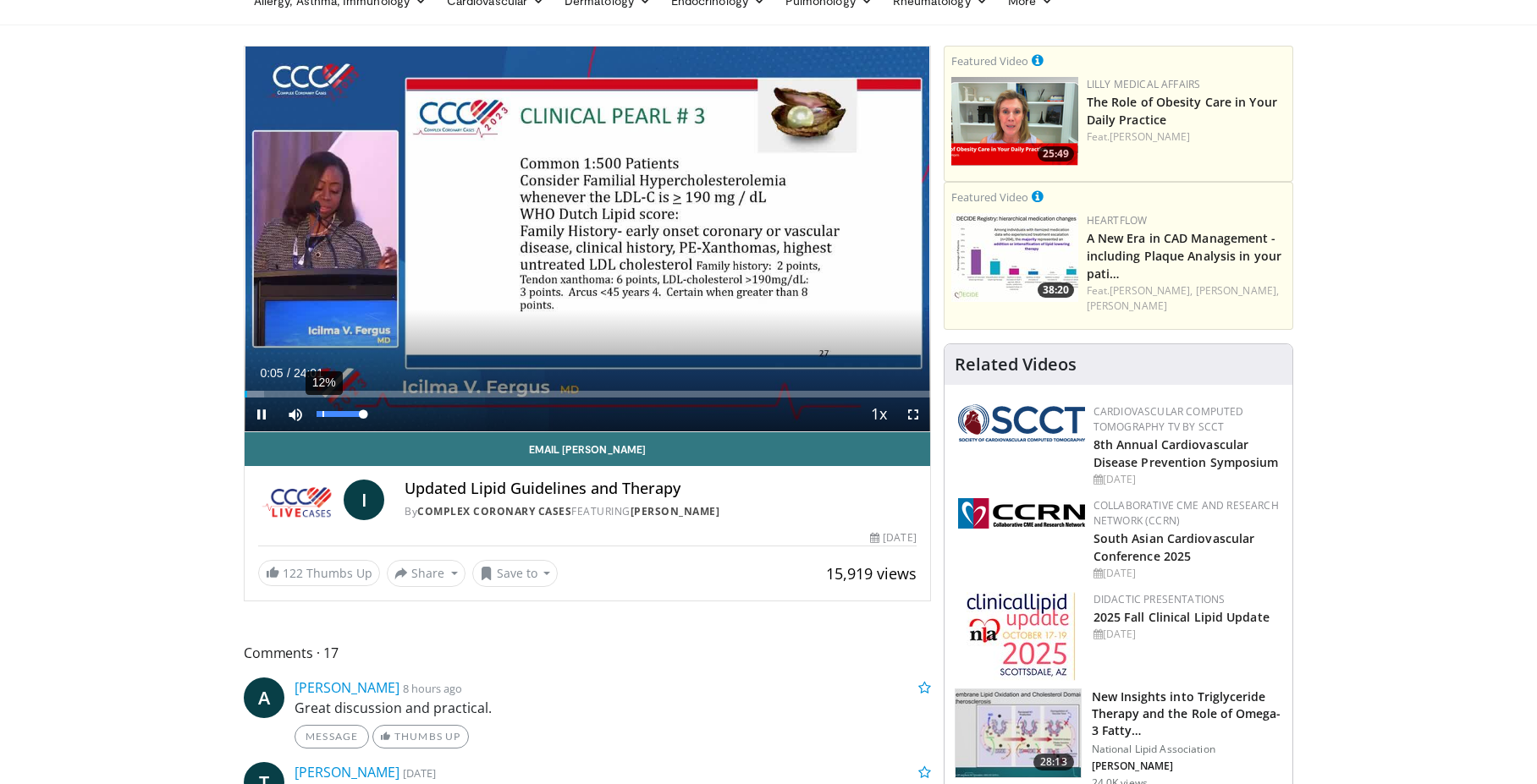
click at [322, 410] on div "12%" at bounding box center [341, 414] width 59 height 33
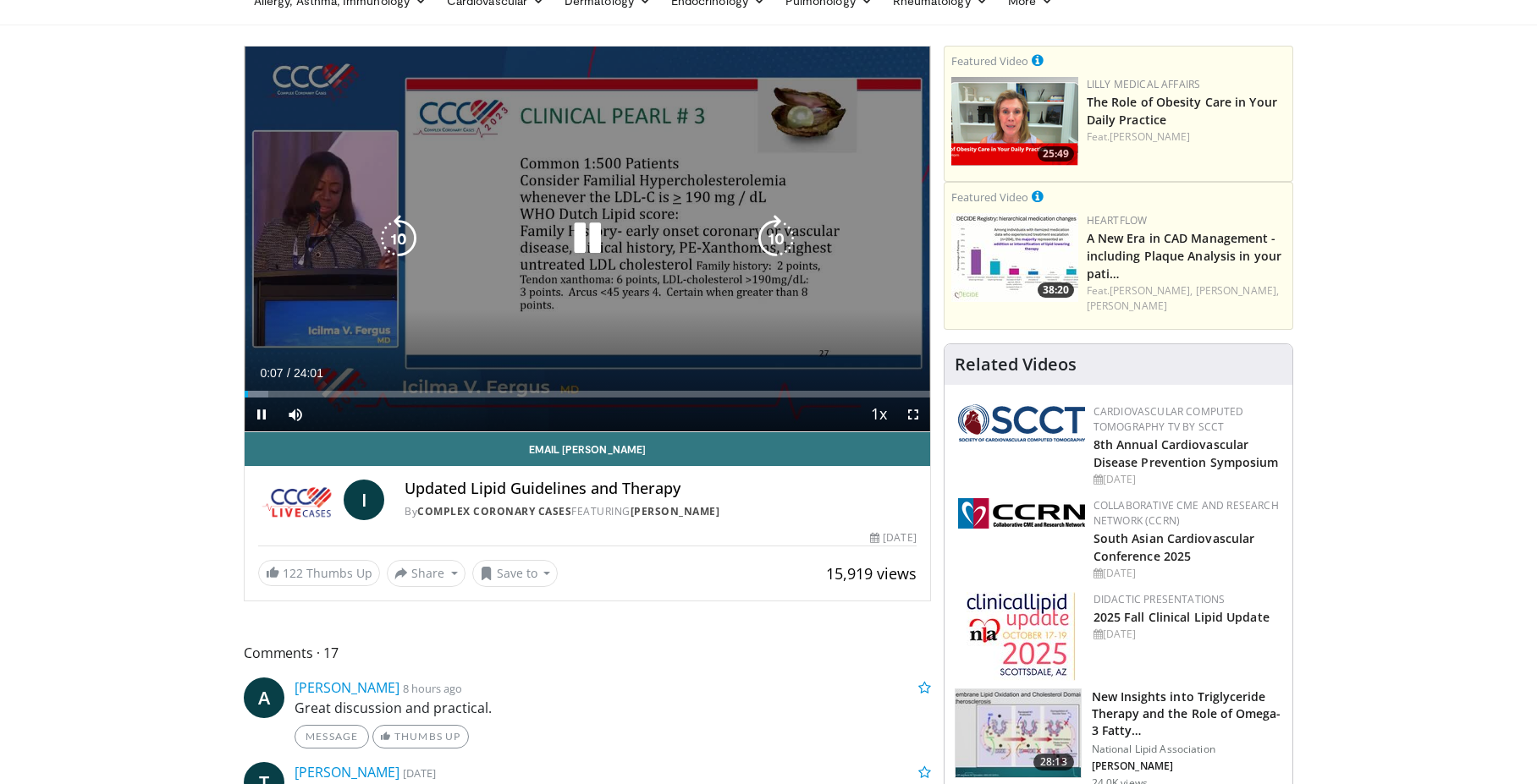
click at [350, 341] on div "10 seconds Tap to unmute" at bounding box center [587, 238] width 686 height 385
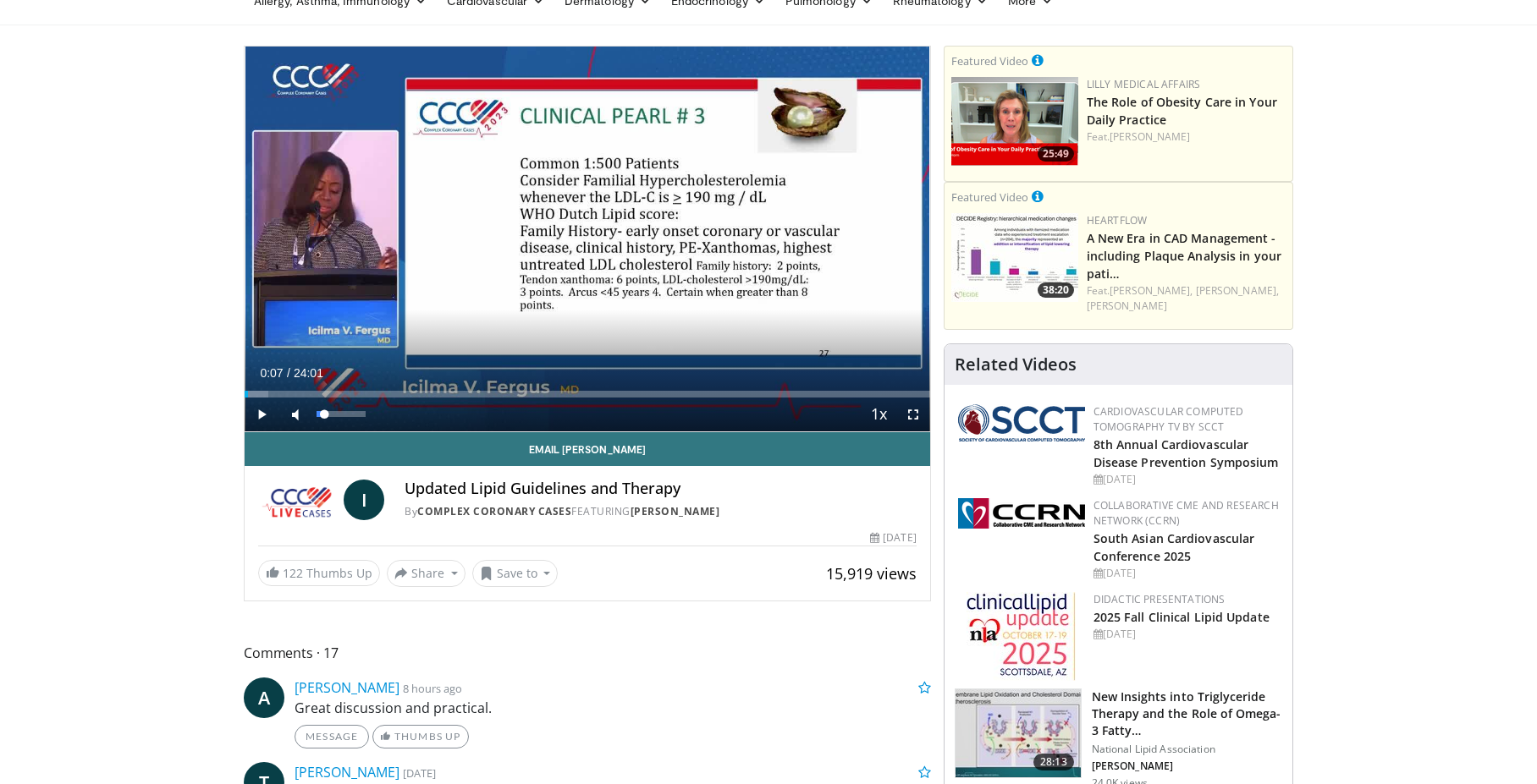
drag, startPoint x: 365, startPoint y: 414, endPoint x: 310, endPoint y: 418, distance: 55.1
click at [322, 417] on div "Volume Level" at bounding box center [320, 414] width 7 height 6
click at [254, 416] on span "Video Player" at bounding box center [261, 414] width 34 height 33
click at [328, 415] on div "Volume Level" at bounding box center [322, 414] width 12 height 6
click at [263, 416] on span "Video Player" at bounding box center [261, 414] width 34 height 33
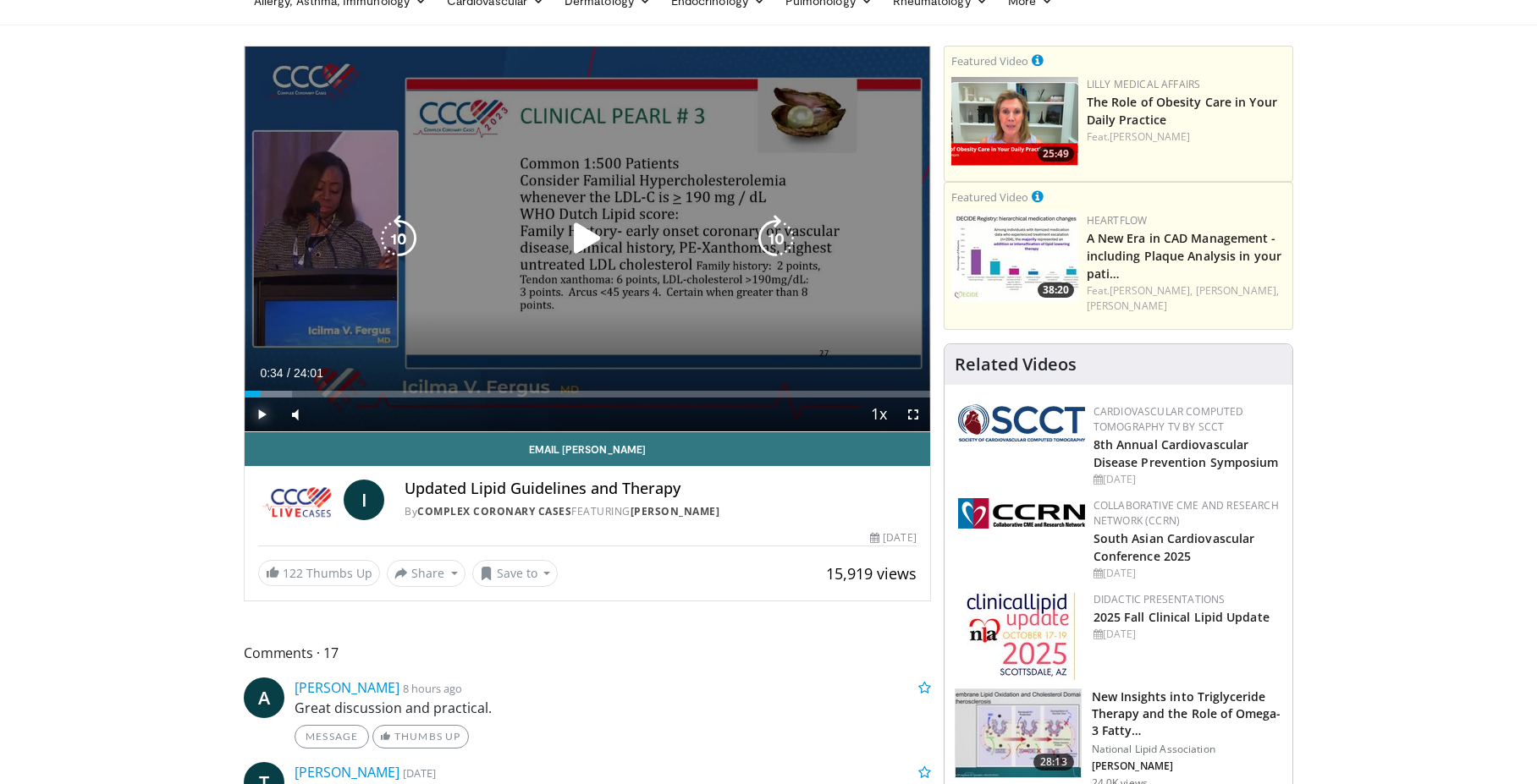
click at [266, 418] on span "Video Player" at bounding box center [261, 414] width 34 height 33
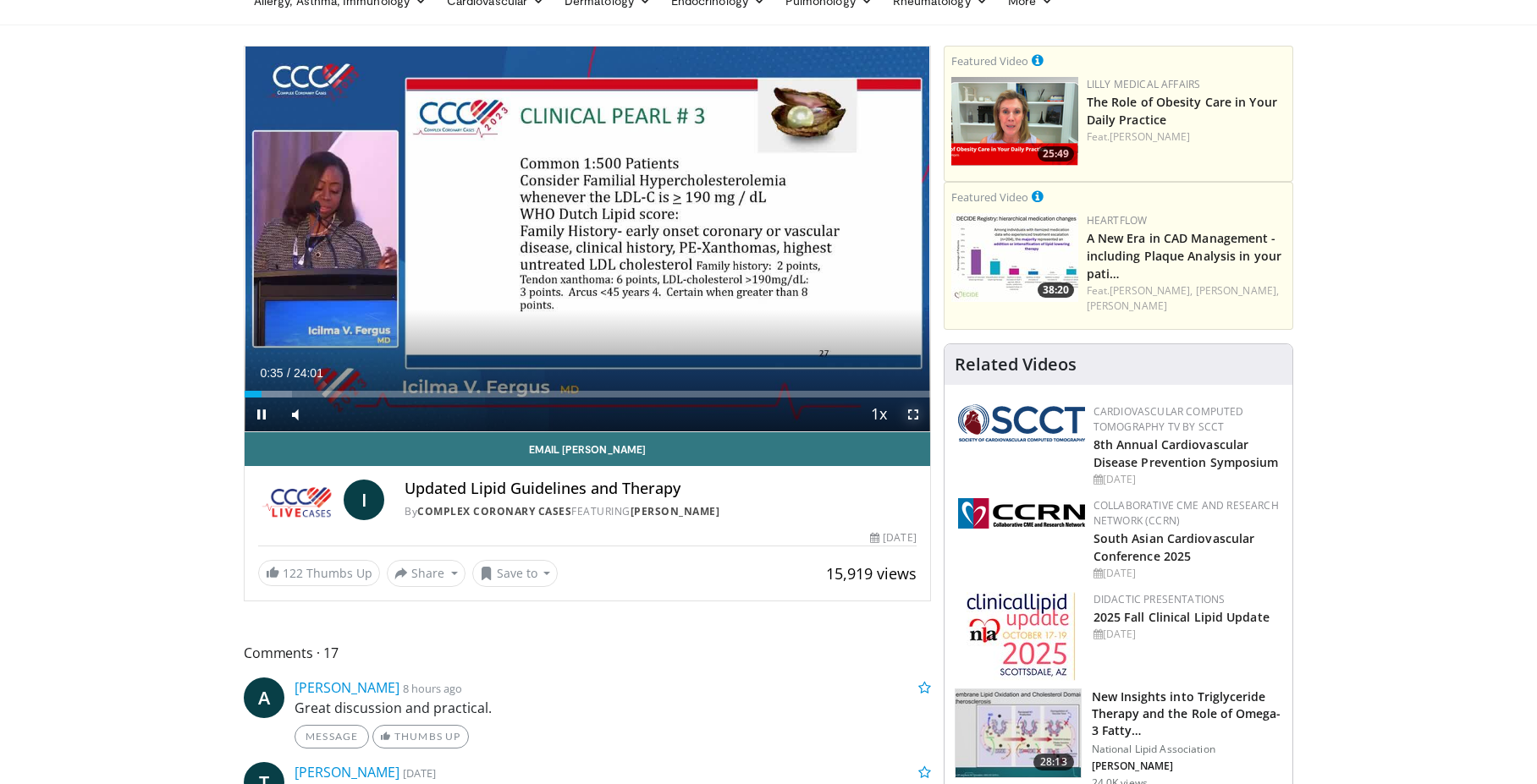
click at [909, 412] on span "Video Player" at bounding box center [912, 414] width 34 height 33
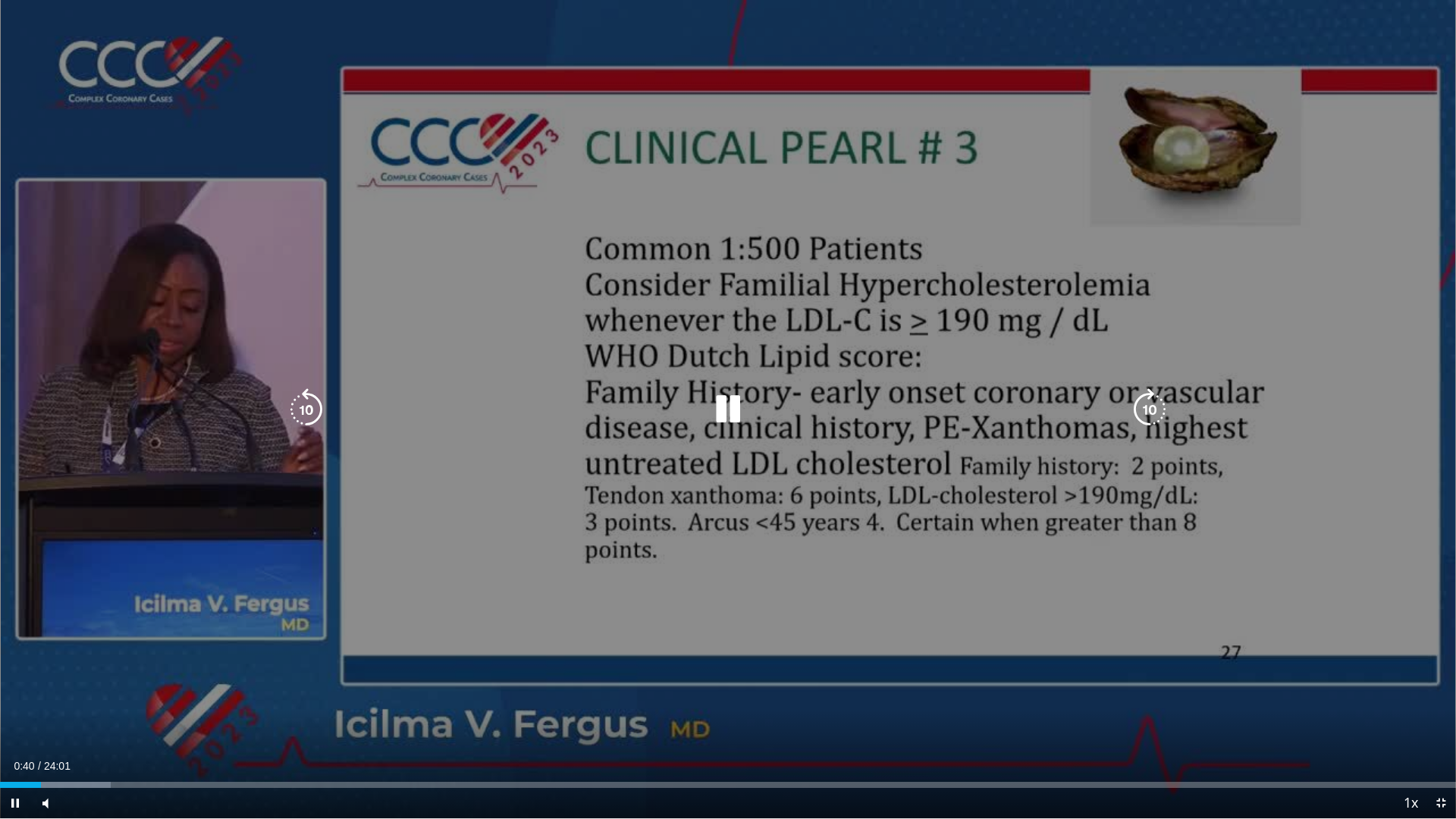
click at [1160, 414] on icon "Video Player" at bounding box center [1149, 409] width 42 height 42
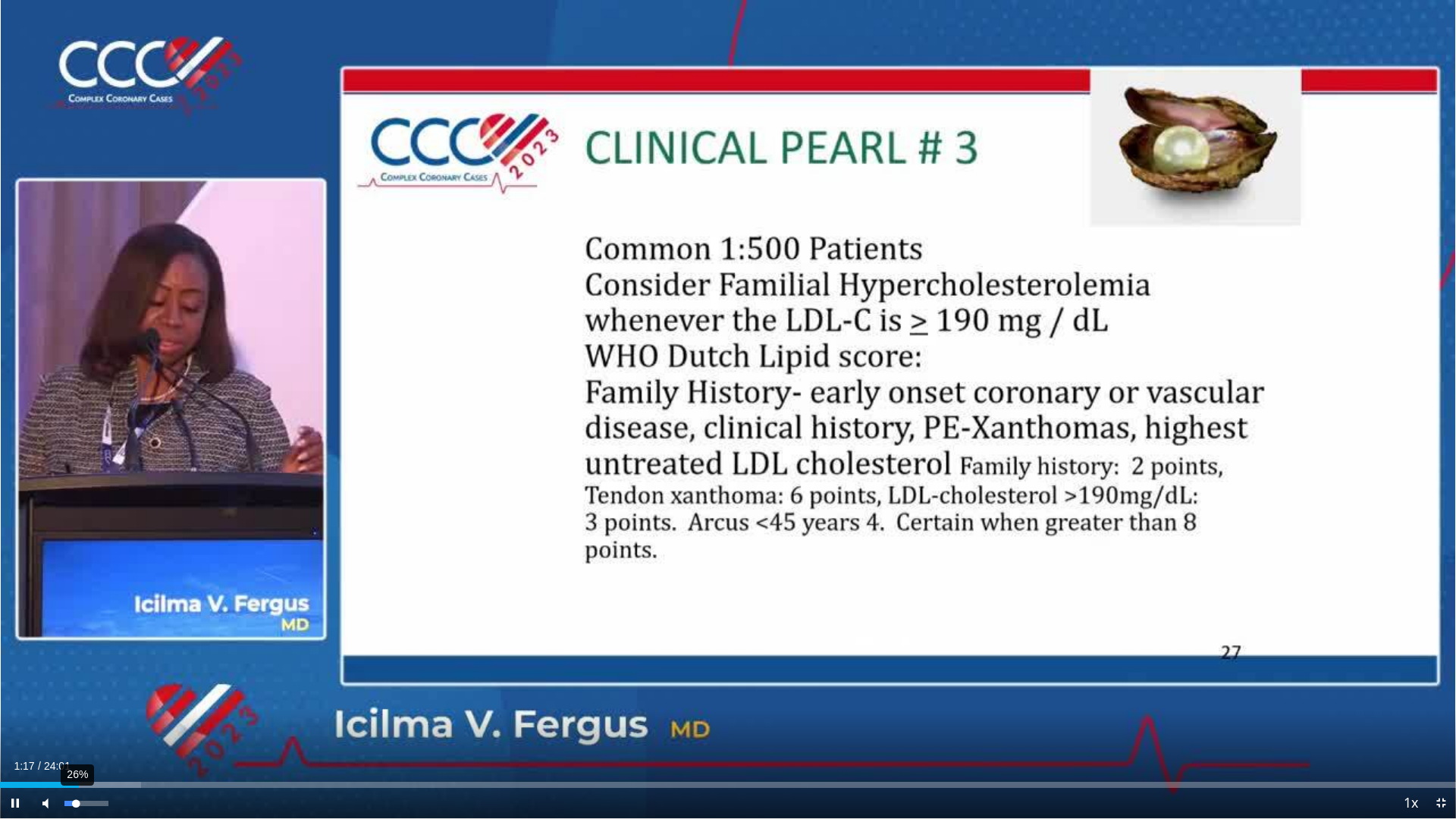
click at [75, 702] on div "Volume Level" at bounding box center [70, 804] width 11 height 6
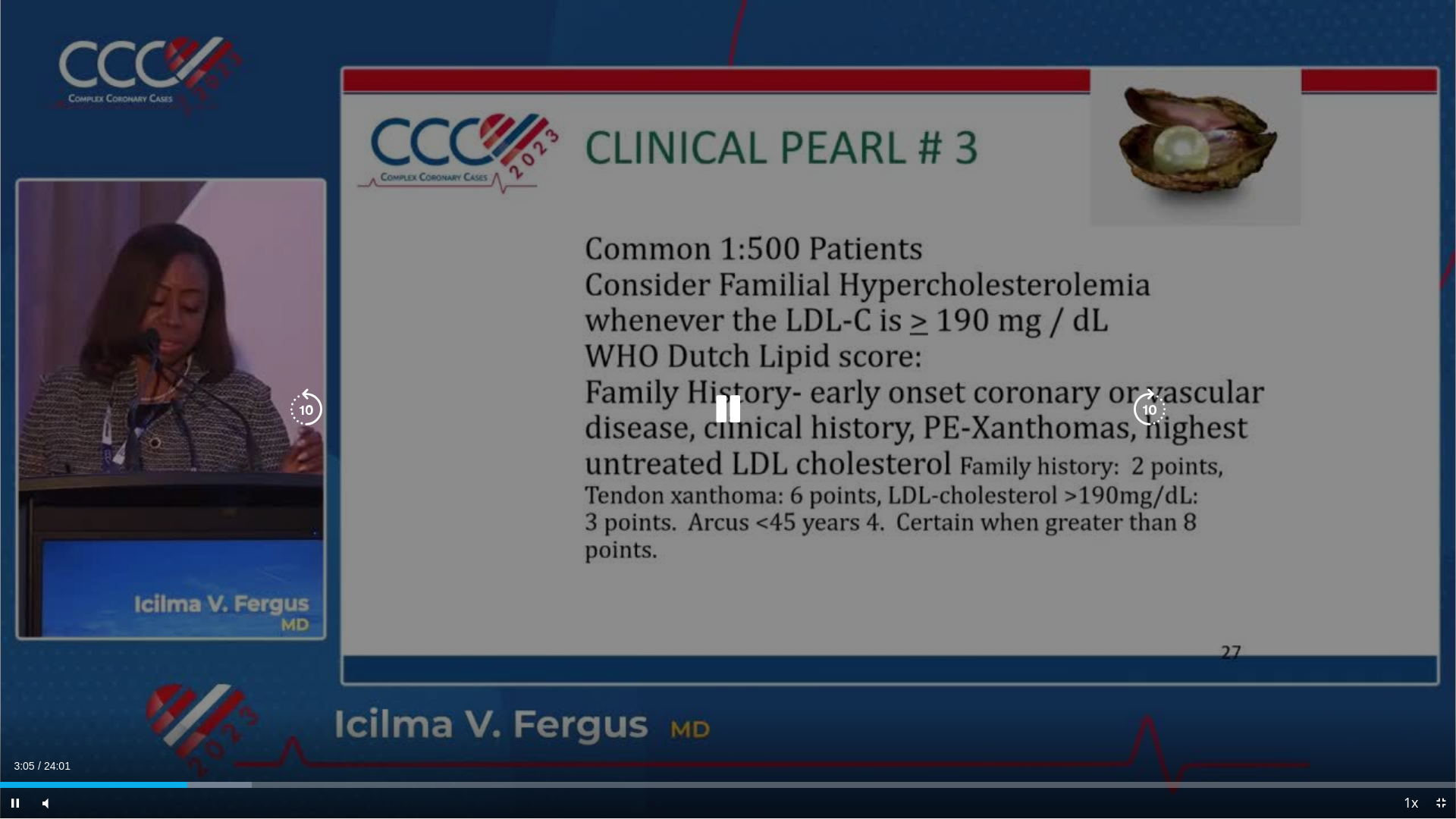
click at [717, 408] on icon "Video Player" at bounding box center [728, 409] width 42 height 42
click at [725, 408] on icon "Video Player" at bounding box center [728, 409] width 42 height 42
click at [726, 406] on icon "Video Player" at bounding box center [728, 409] width 42 height 42
click at [723, 409] on icon "Video Player" at bounding box center [728, 409] width 42 height 42
click at [721, 414] on icon "Video Player" at bounding box center [728, 409] width 42 height 42
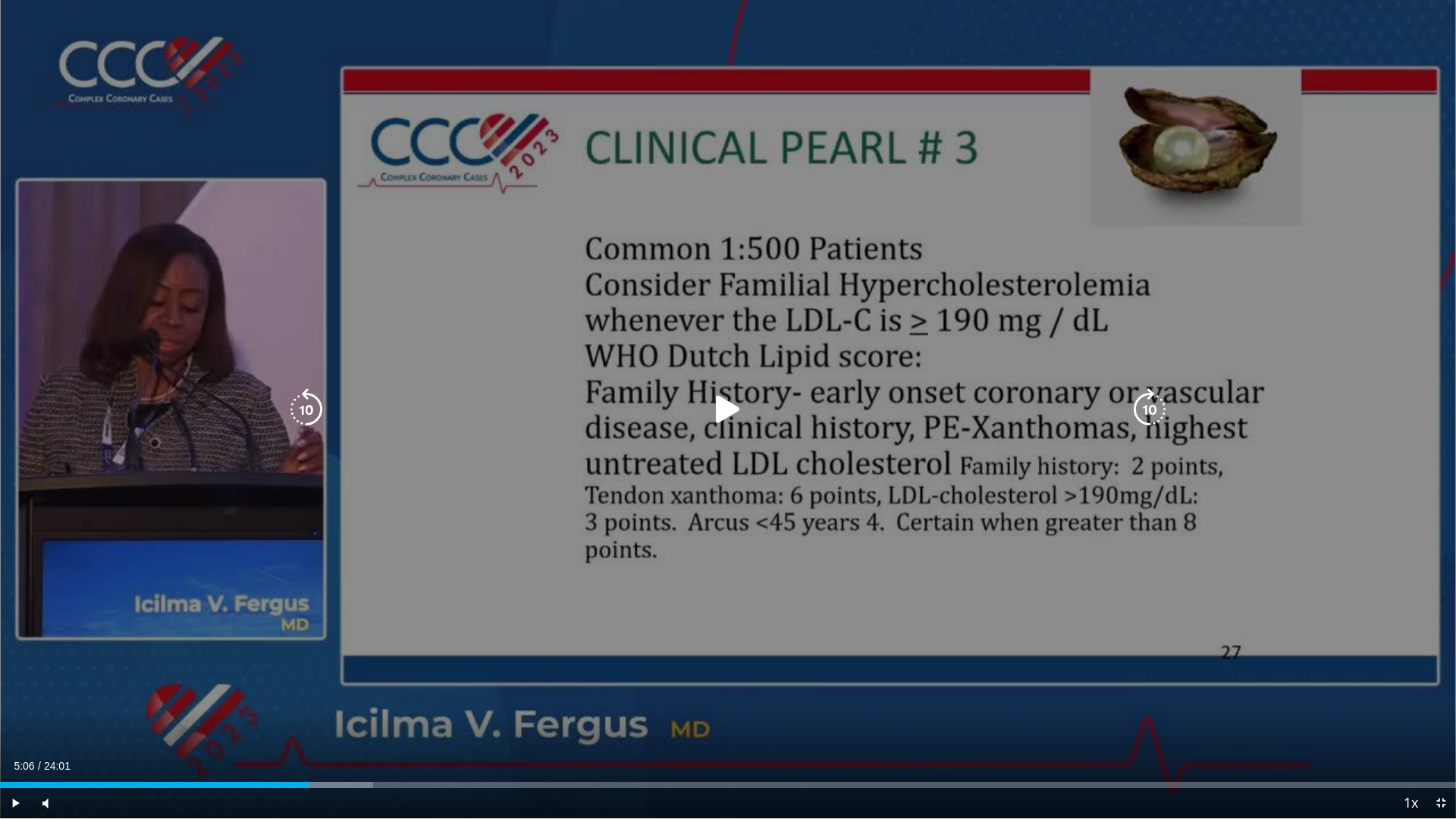
click at [550, 324] on div "10 seconds Tap to unmute" at bounding box center [728, 409] width 1456 height 818
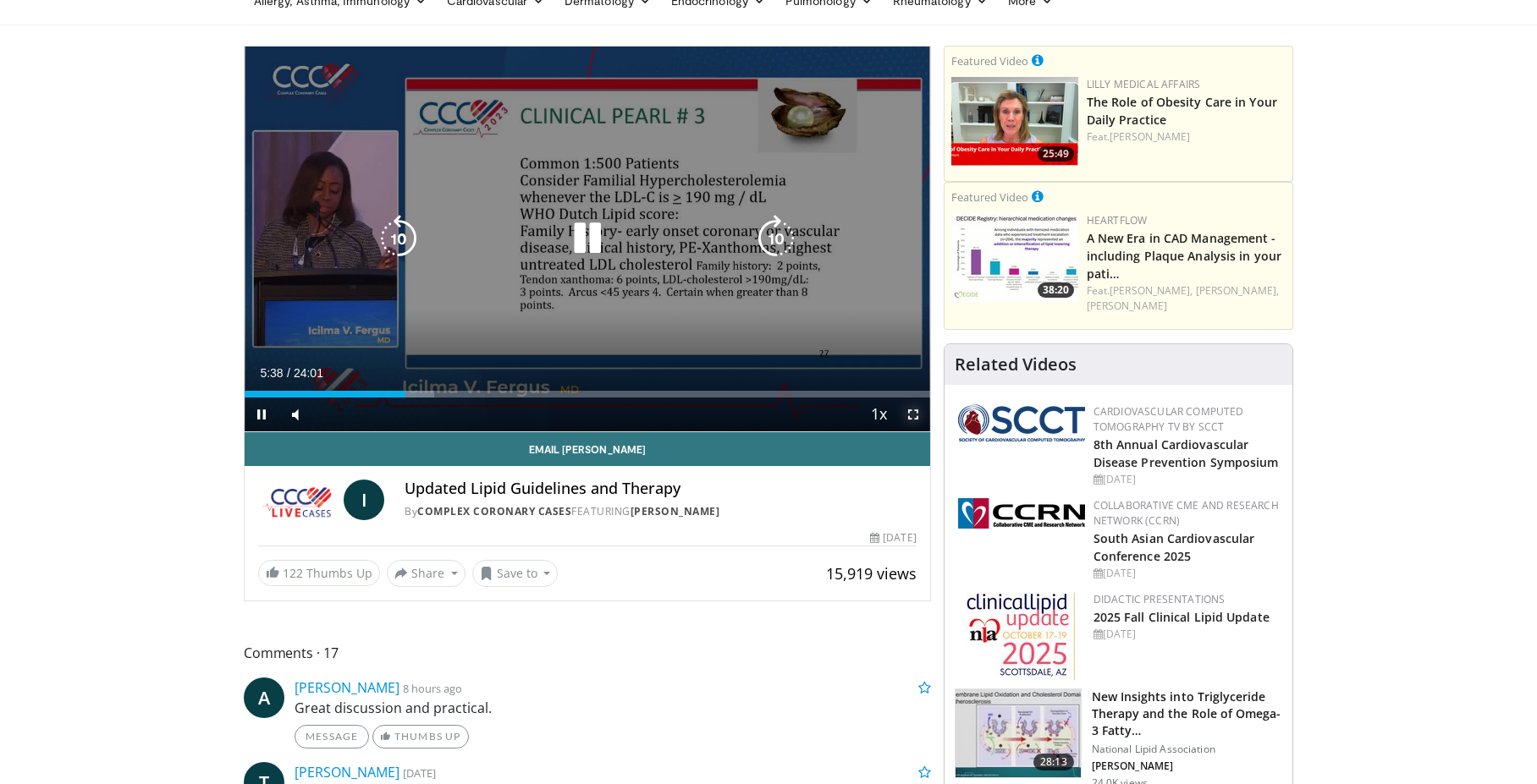
drag, startPoint x: 915, startPoint y: 412, endPoint x: 983, endPoint y: 603, distance: 202.7
click at [915, 412] on span "Video Player" at bounding box center [912, 414] width 34 height 33
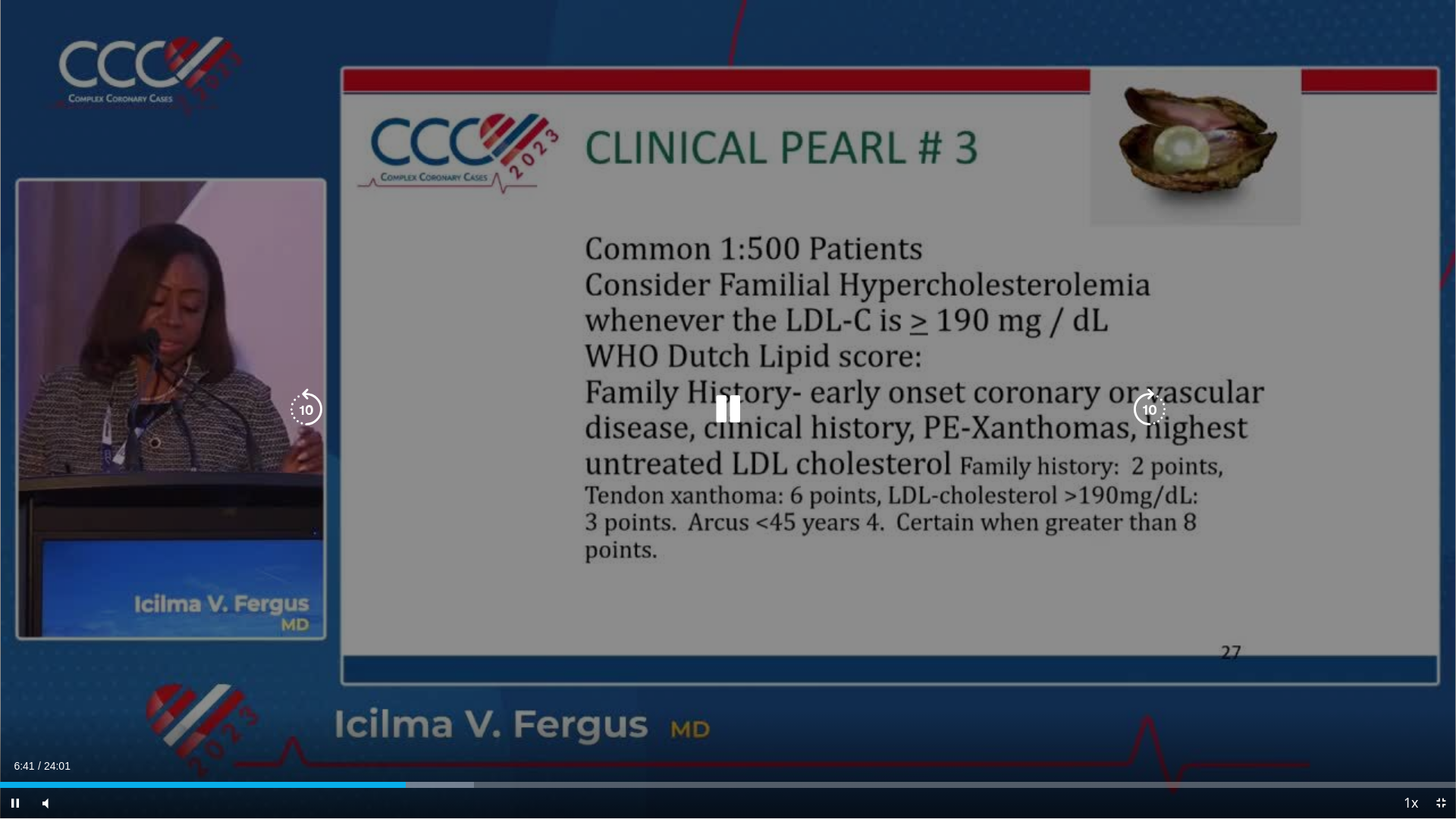
drag, startPoint x: 540, startPoint y: 290, endPoint x: 898, endPoint y: 526, distance: 428.8
click at [545, 288] on div "10 seconds Tap to unmute" at bounding box center [728, 409] width 1456 height 818
click at [518, 282] on div "10 seconds Tap to unmute" at bounding box center [728, 409] width 1456 height 818
click at [458, 282] on div "10 seconds Tap to unmute" at bounding box center [728, 409] width 1456 height 818
click at [547, 378] on div "10 seconds Tap to unmute" at bounding box center [728, 409] width 1456 height 818
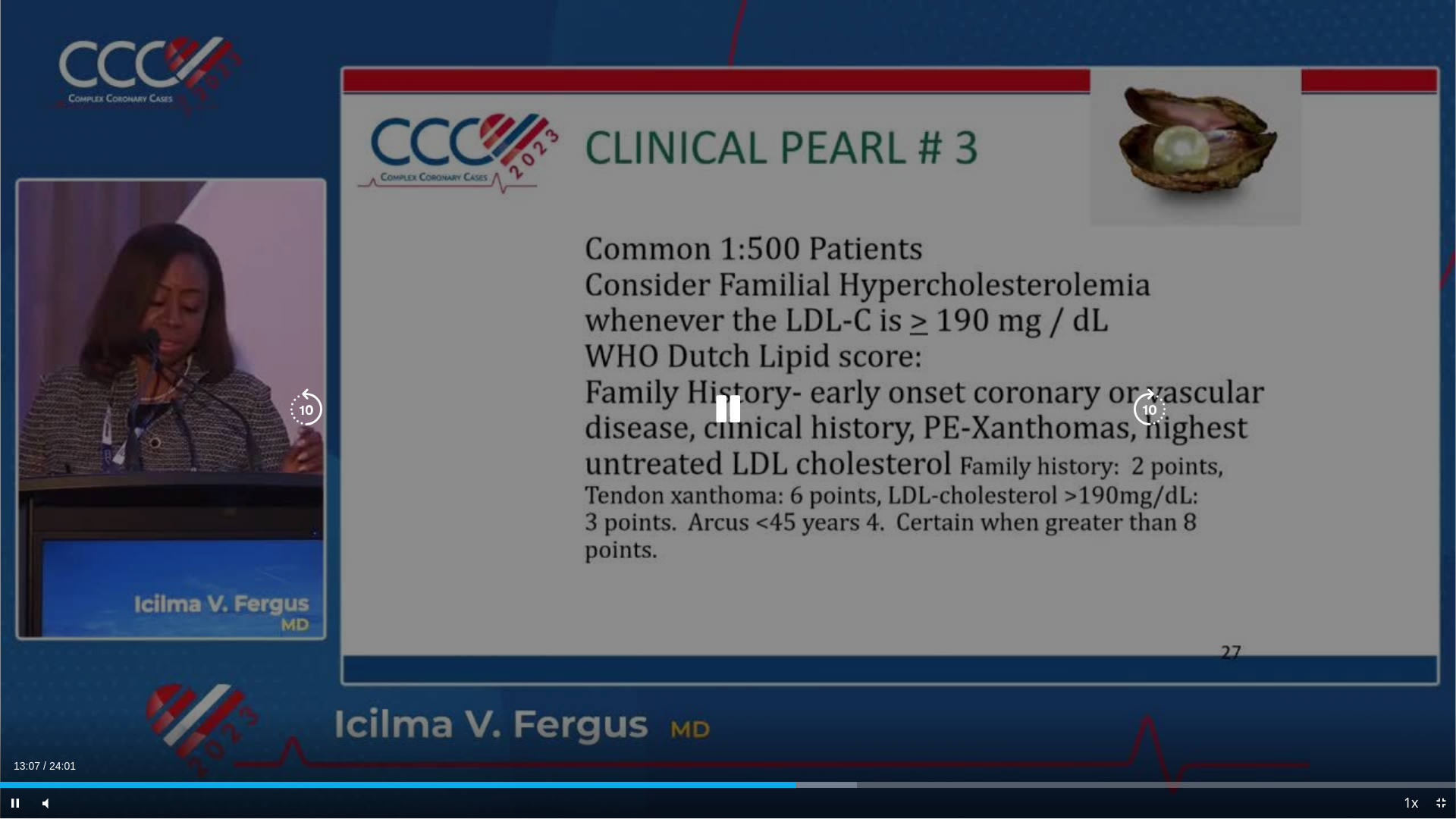
click at [455, 468] on div "10 seconds Tap to unmute" at bounding box center [728, 409] width 1456 height 818
click at [541, 357] on div "10 seconds Tap to unmute" at bounding box center [728, 409] width 1456 height 818
click at [732, 400] on icon "Video Player" at bounding box center [728, 409] width 42 height 42
